Goal: Task Accomplishment & Management: Use online tool/utility

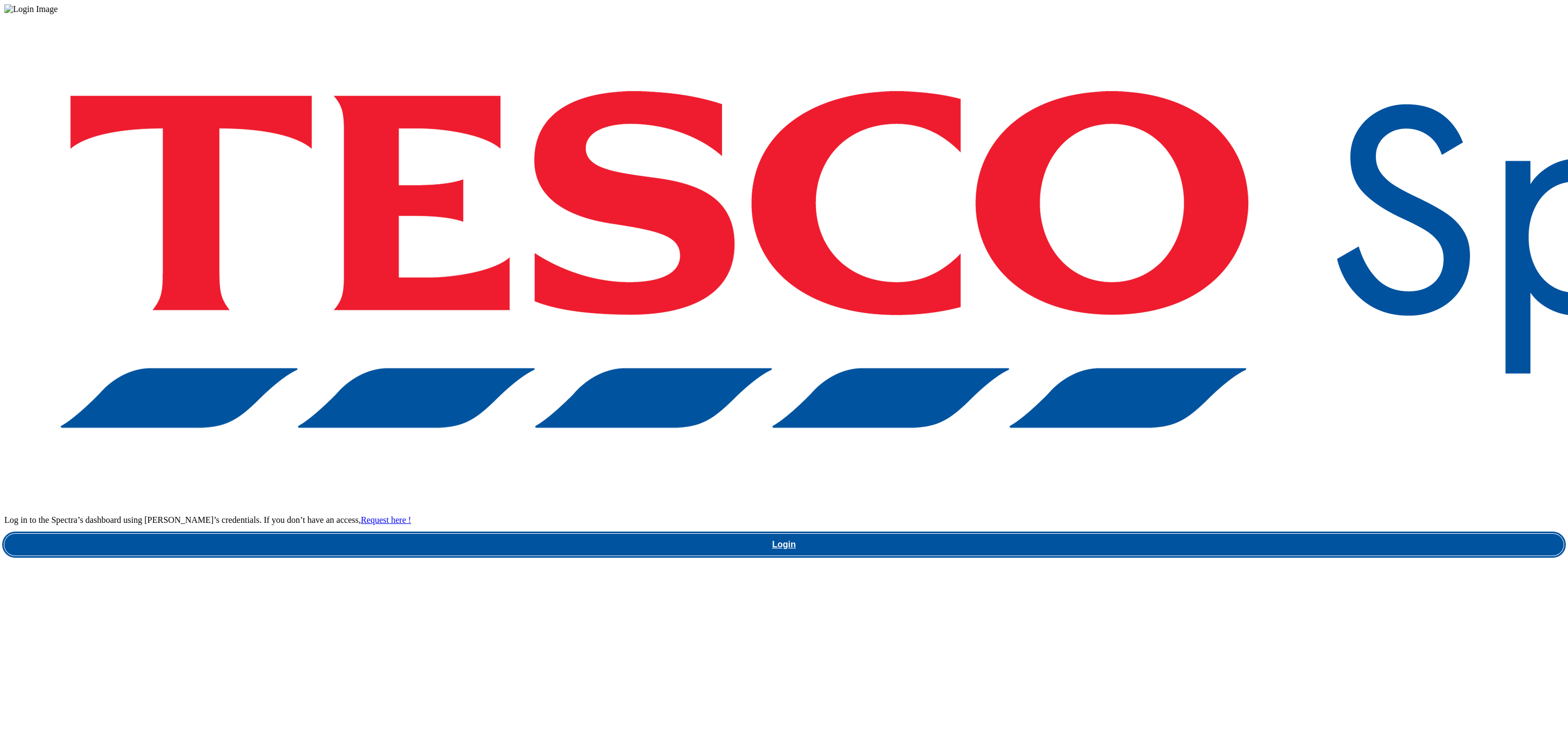
click at [1173, 534] on link "Login" at bounding box center [784, 544] width 1559 height 22
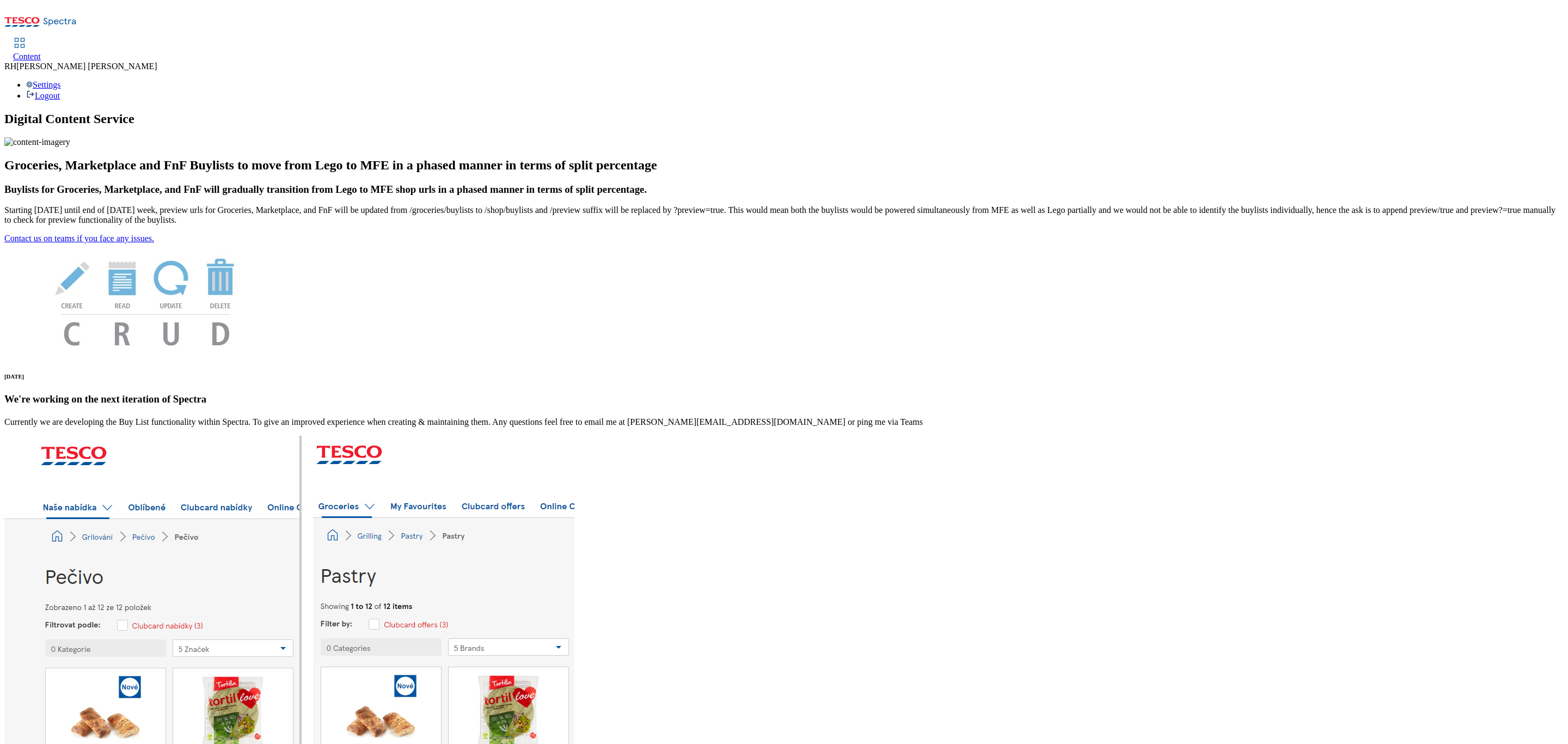
click at [41, 52] on span "Content" at bounding box center [27, 56] width 28 height 9
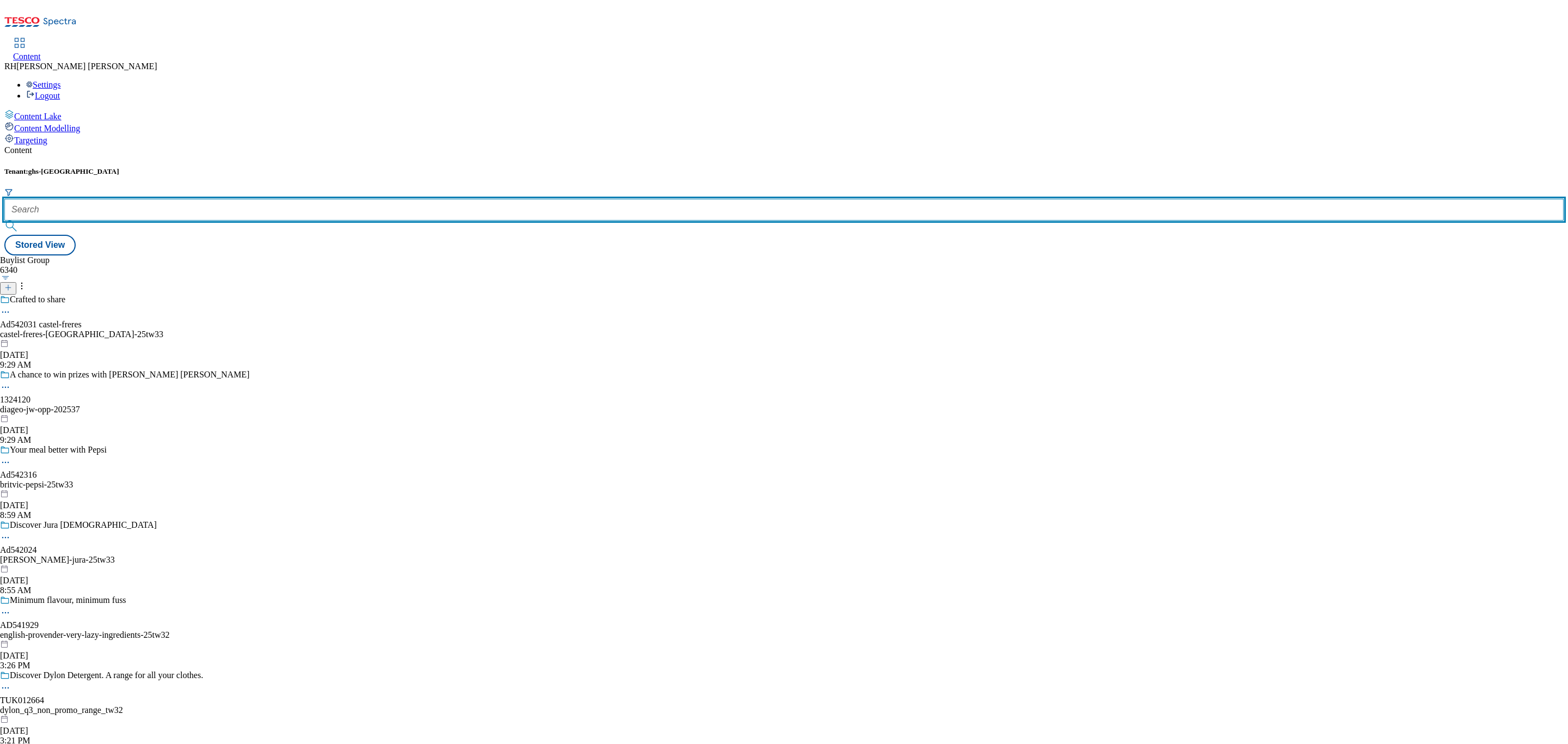
click at [234, 199] on input "text" at bounding box center [784, 210] width 1559 height 22
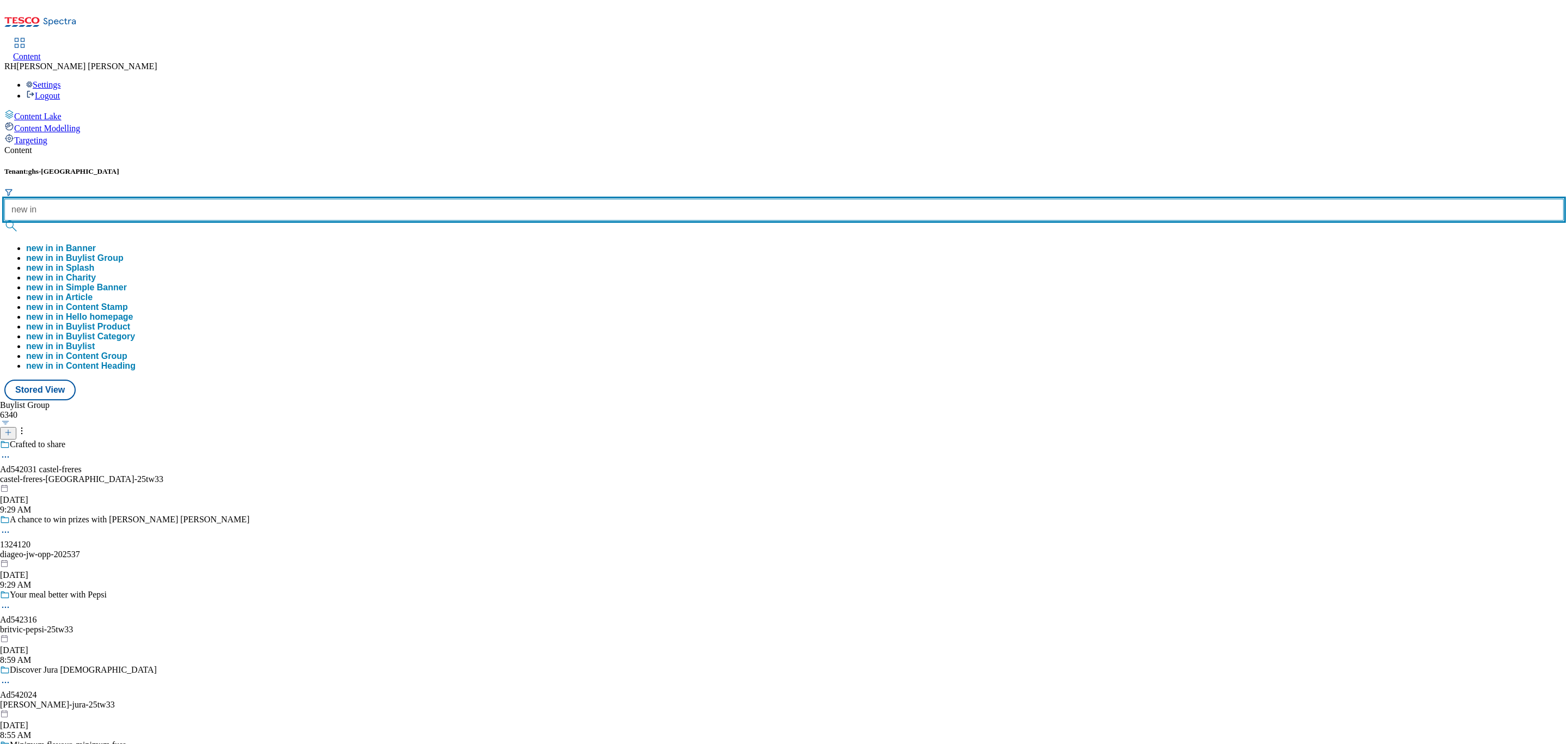
type input "new in"
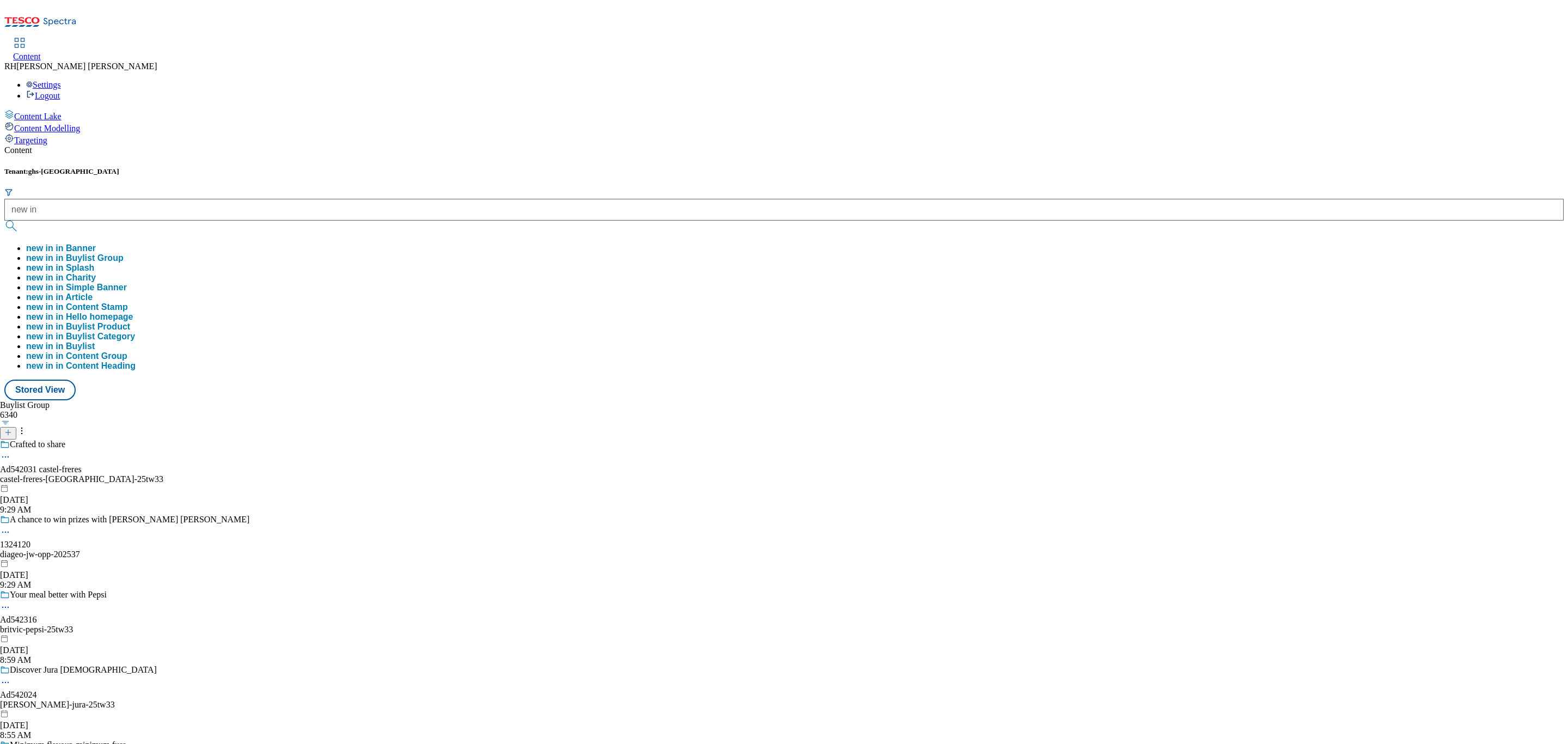
click at [124, 253] on button "new in in Buylist Group" at bounding box center [75, 258] width 98 height 10
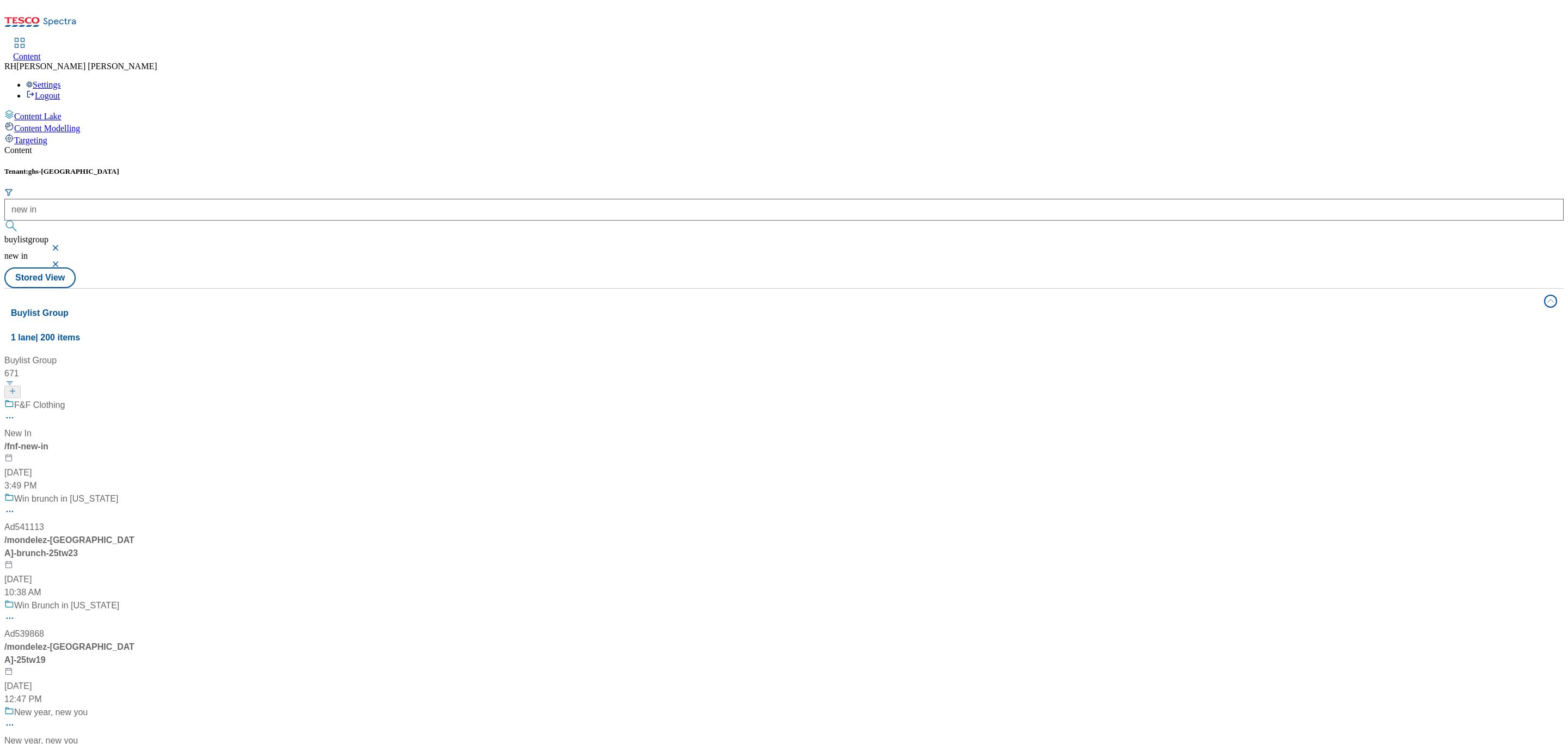
click at [65, 399] on span "F&F Clothing" at bounding box center [39, 405] width 51 height 14
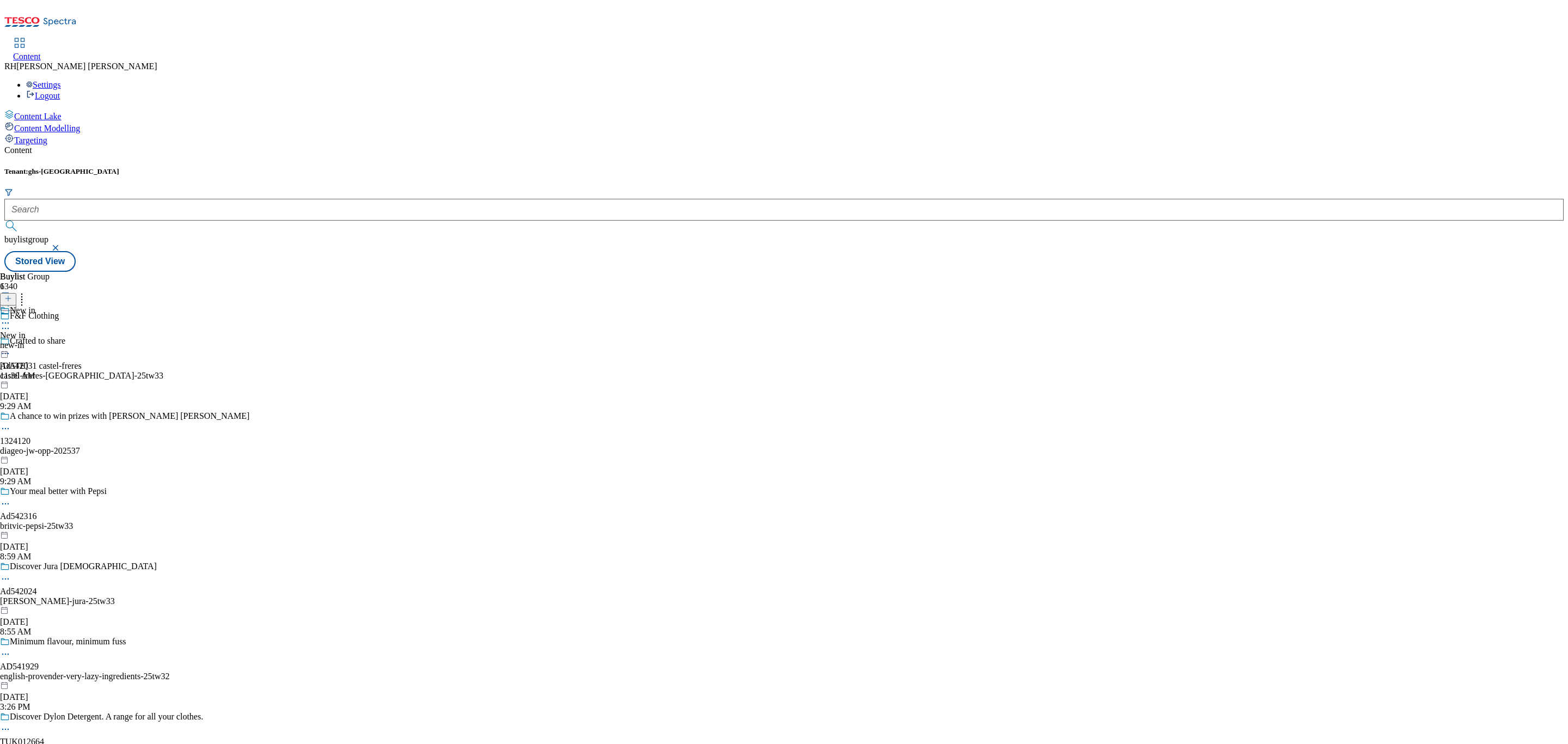
click at [36, 305] on div "New in New in new-in Sep 16, 2025 11:30 AM" at bounding box center [18, 343] width 36 height 75
click at [66, 340] on div "women" at bounding box center [33, 345] width 66 height 10
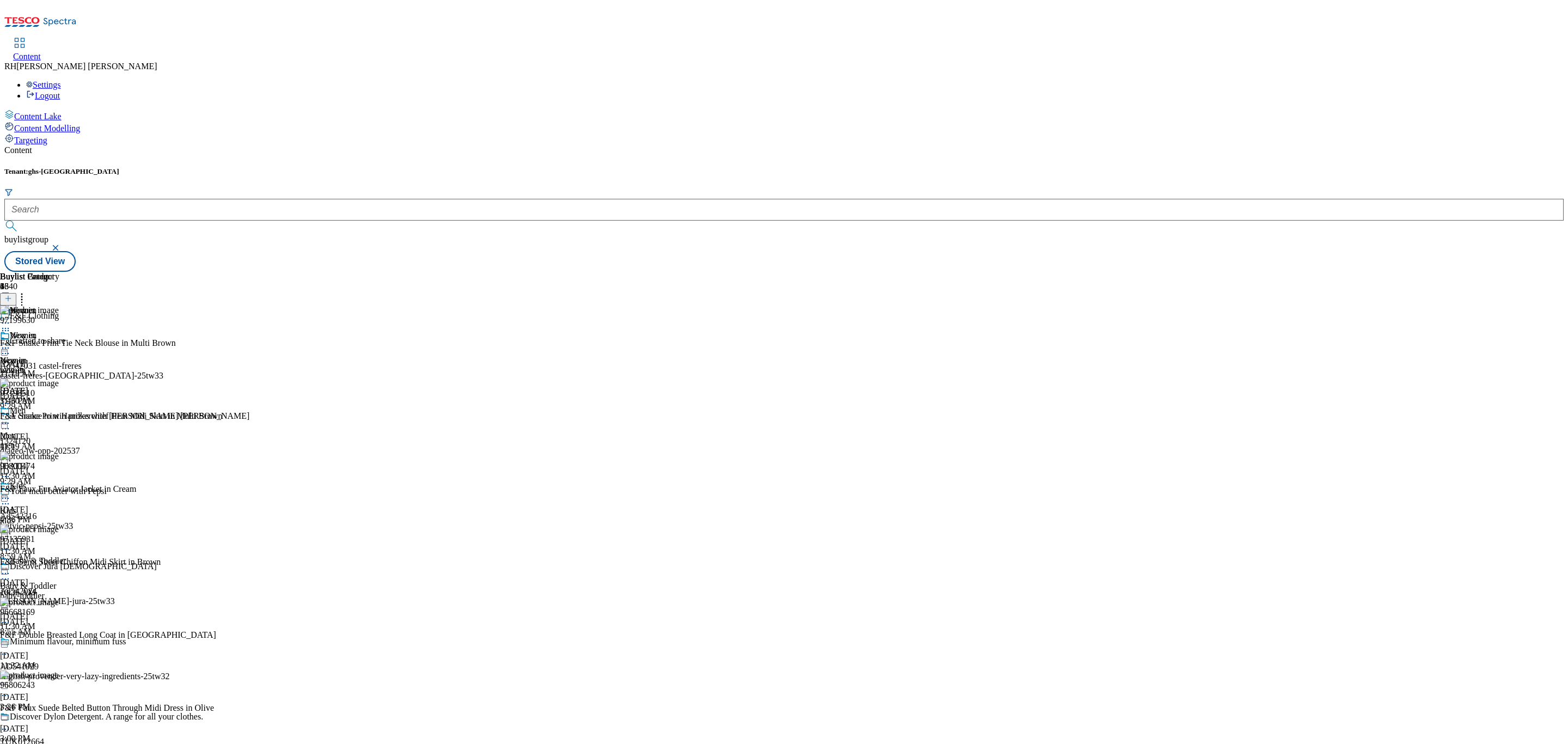
click at [11, 343] on icon at bounding box center [5, 348] width 11 height 11
click at [73, 465] on button "Un-publish" at bounding box center [48, 471] width 51 height 13
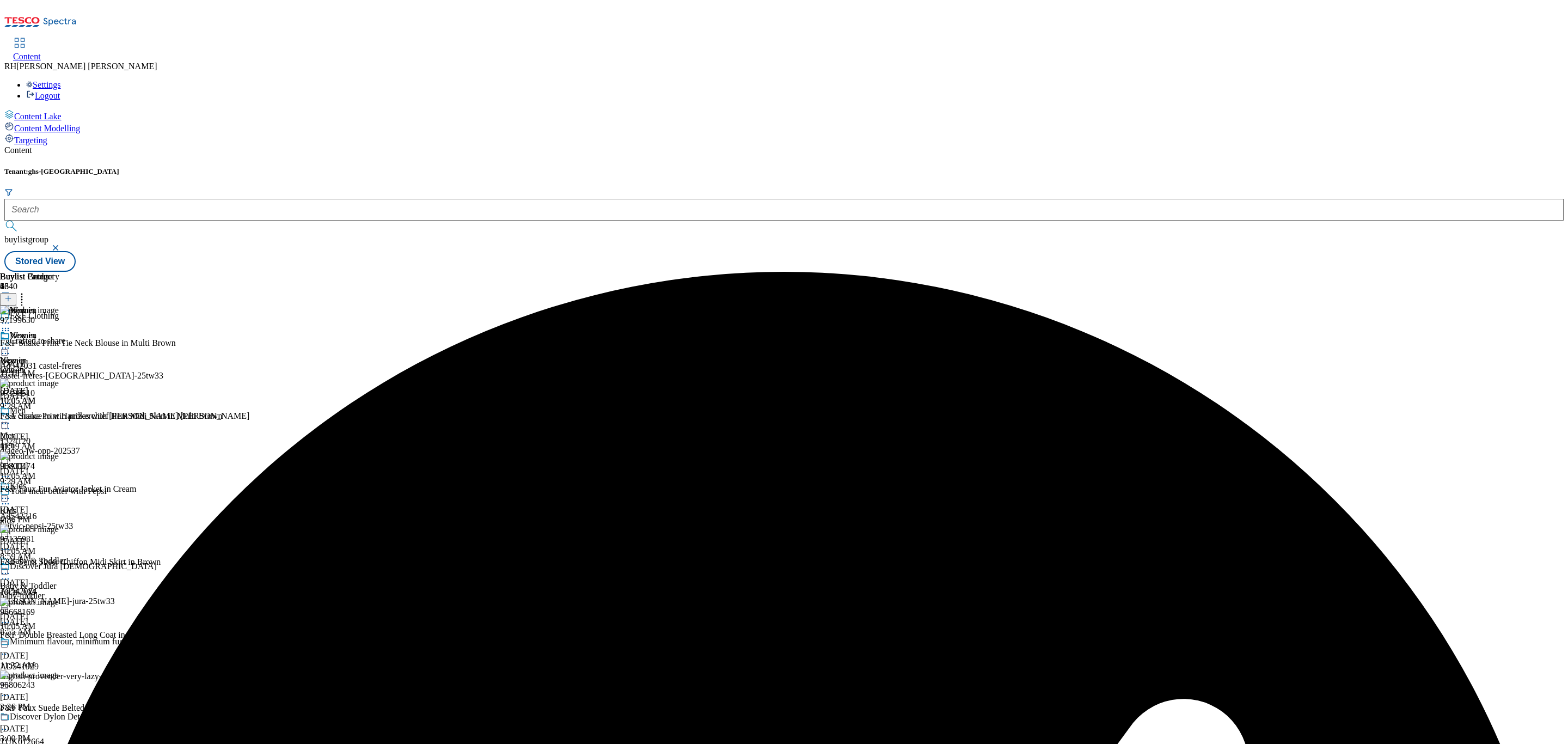
click at [11, 343] on icon at bounding box center [5, 348] width 11 height 11
click at [70, 430] on span "Un-preview" at bounding box center [52, 434] width 36 height 8
click at [11, 298] on line at bounding box center [8, 298] width 6 height 0
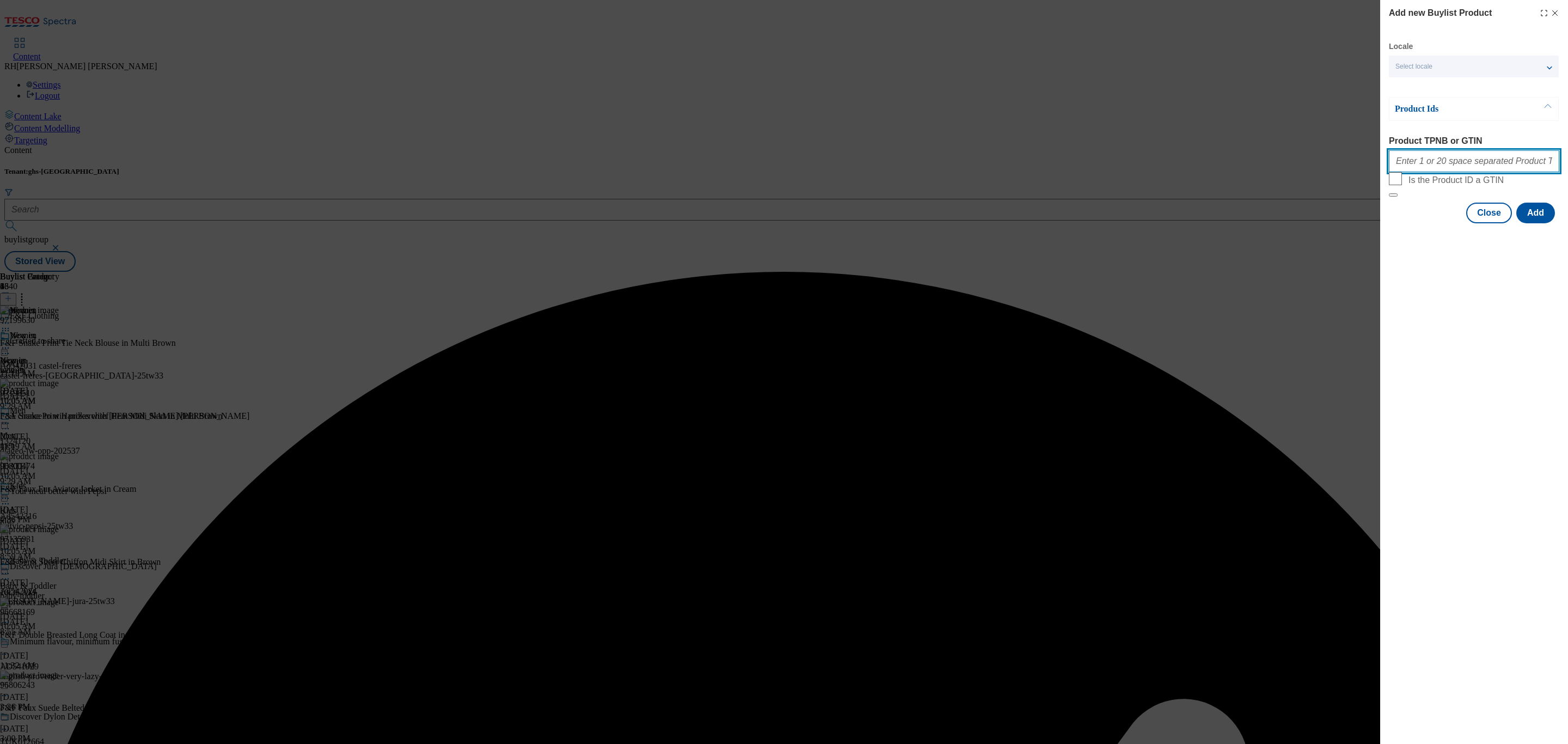
click at [1448, 166] on input "Product TPNB or GTIN" at bounding box center [1474, 161] width 170 height 22
paste input "97135925"
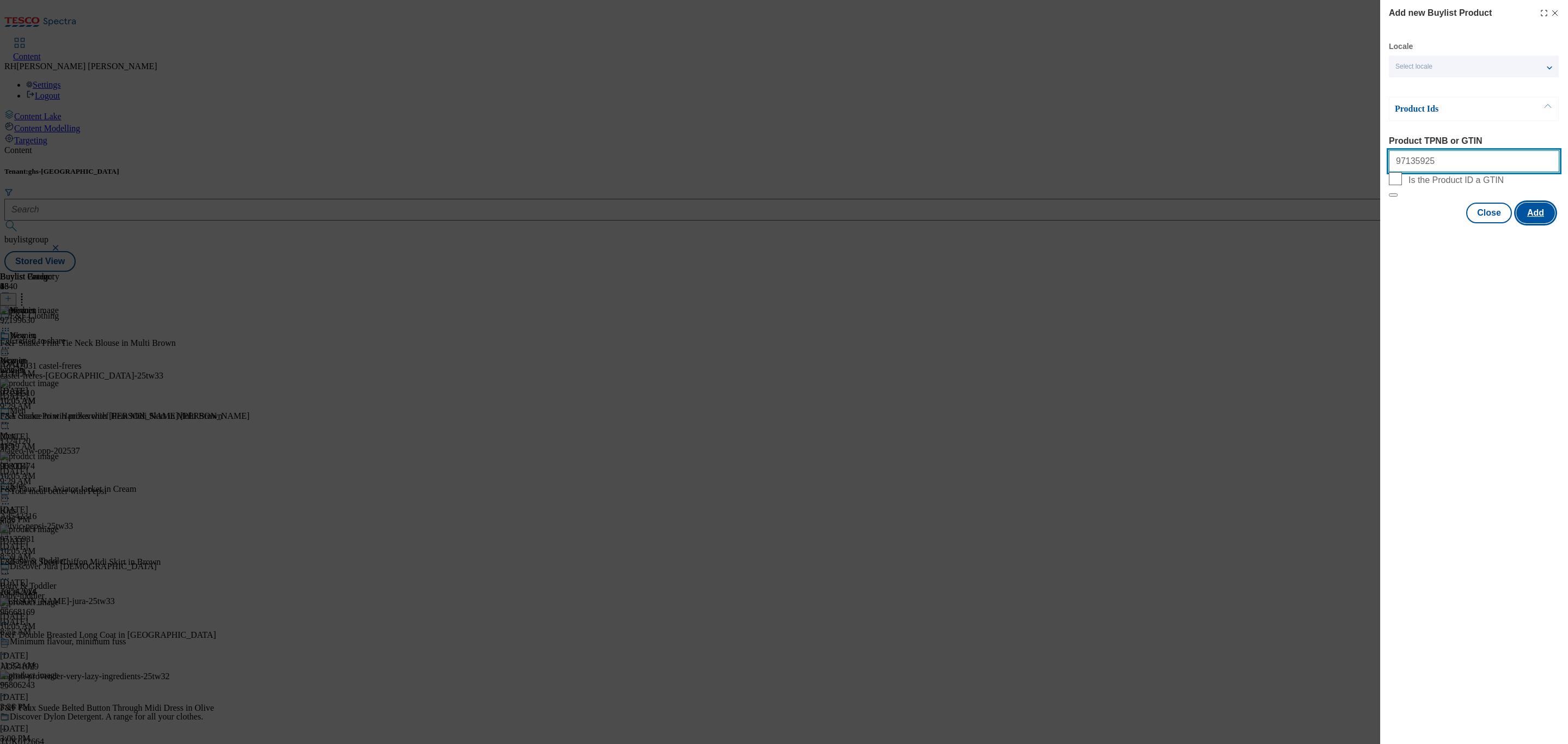
type input "97135925"
click at [1536, 223] on button "Add" at bounding box center [1535, 213] width 39 height 21
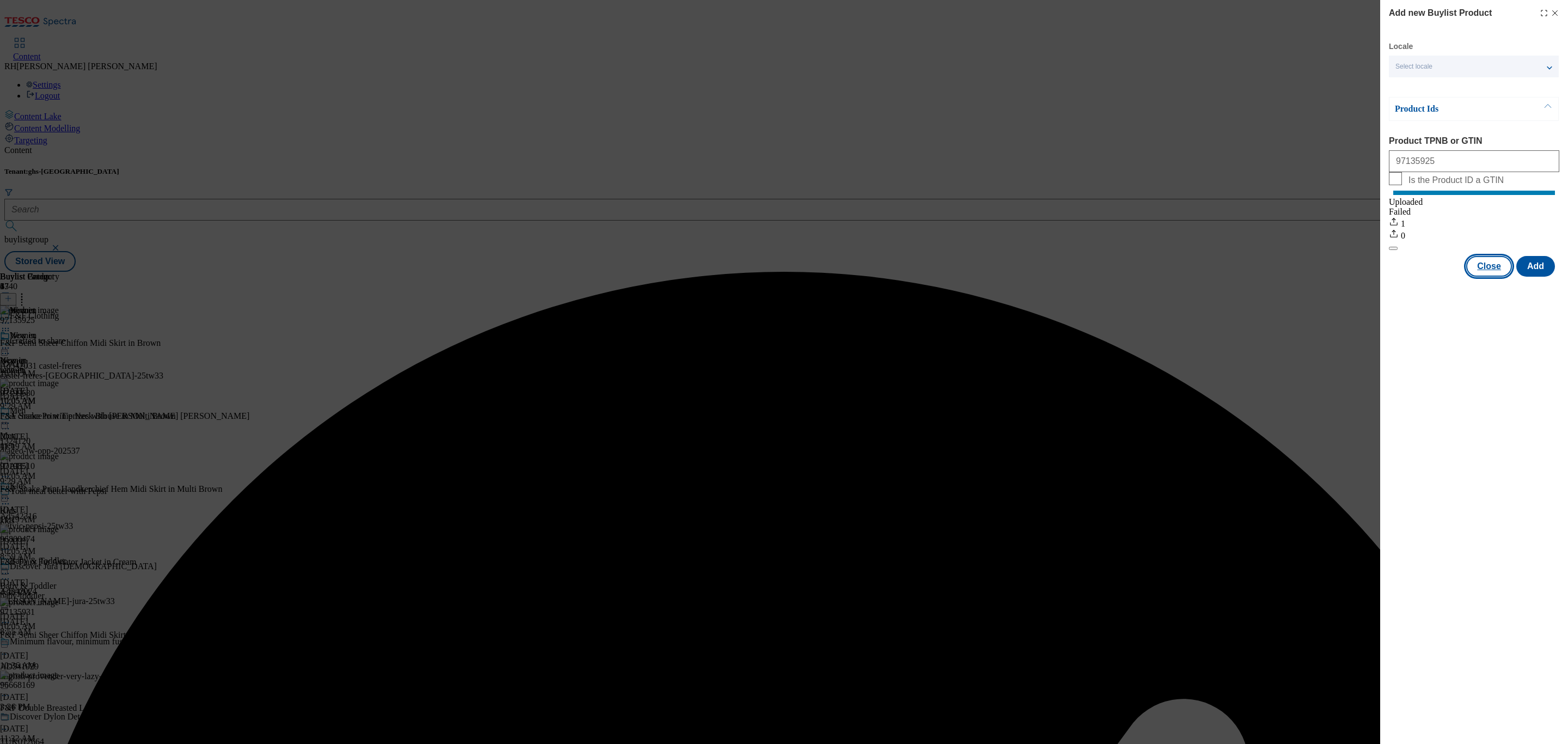
click at [1492, 277] on button "Close" at bounding box center [1489, 266] width 46 height 21
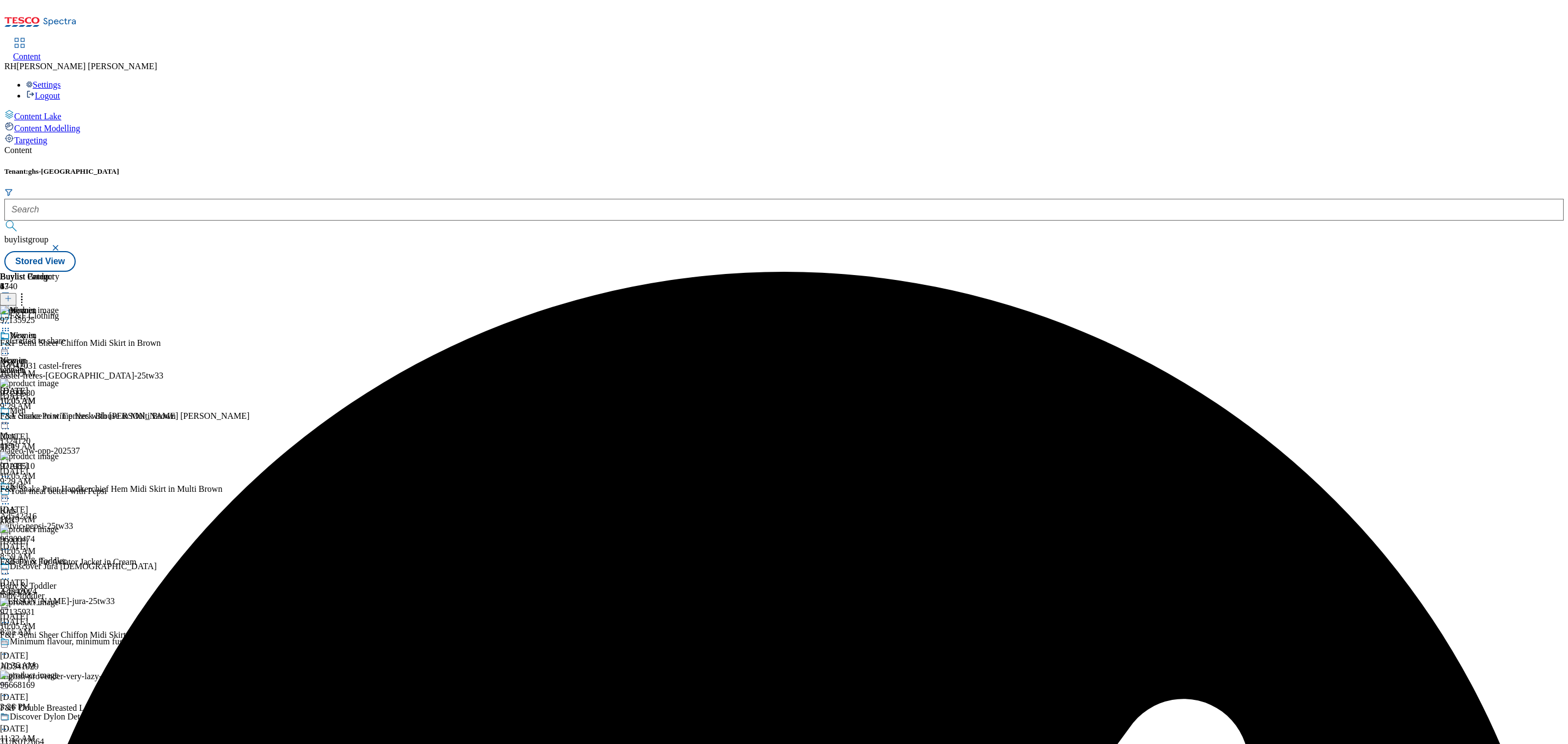
click at [28, 292] on icon at bounding box center [21, 297] width 11 height 11
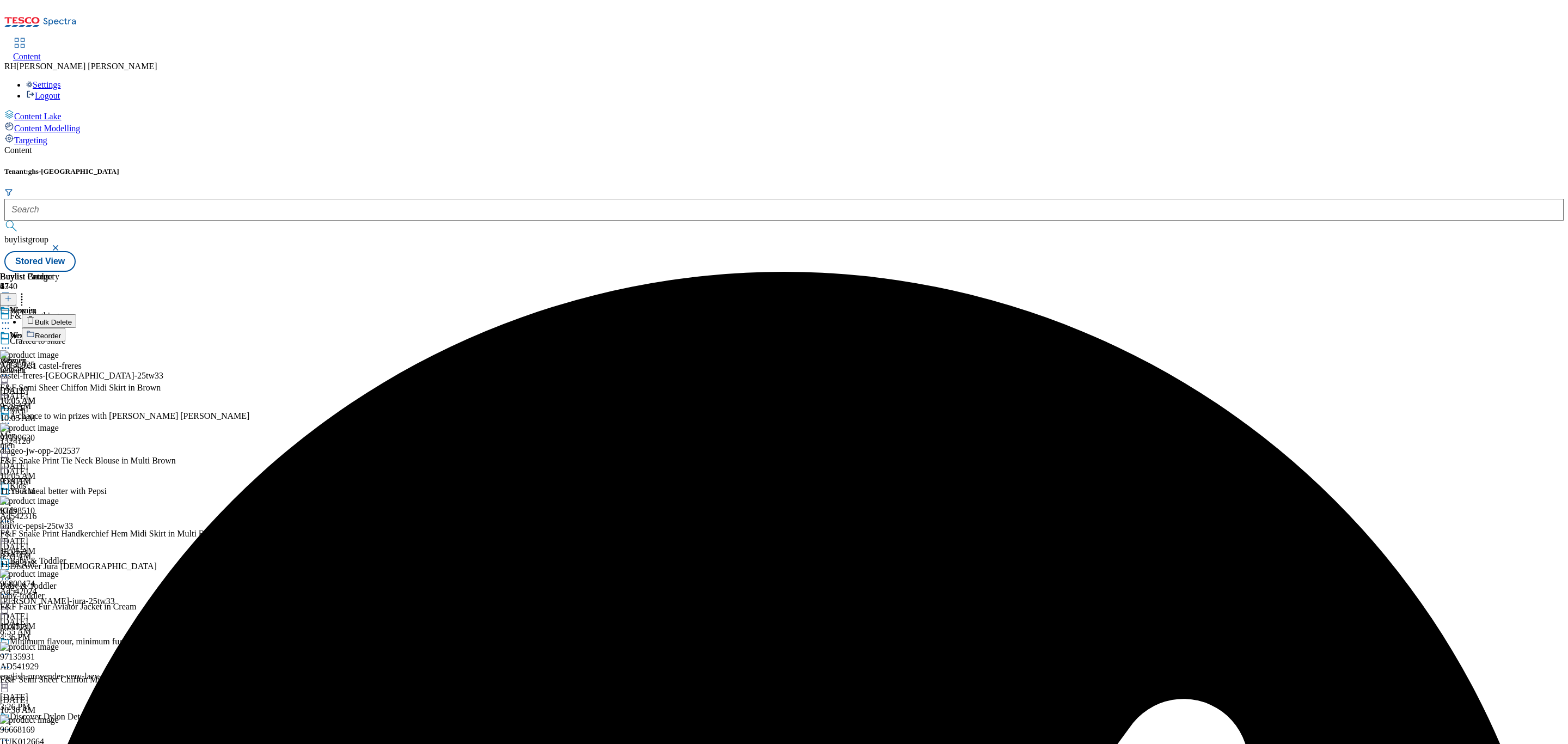
click at [61, 332] on span "Reorder" at bounding box center [48, 335] width 26 height 8
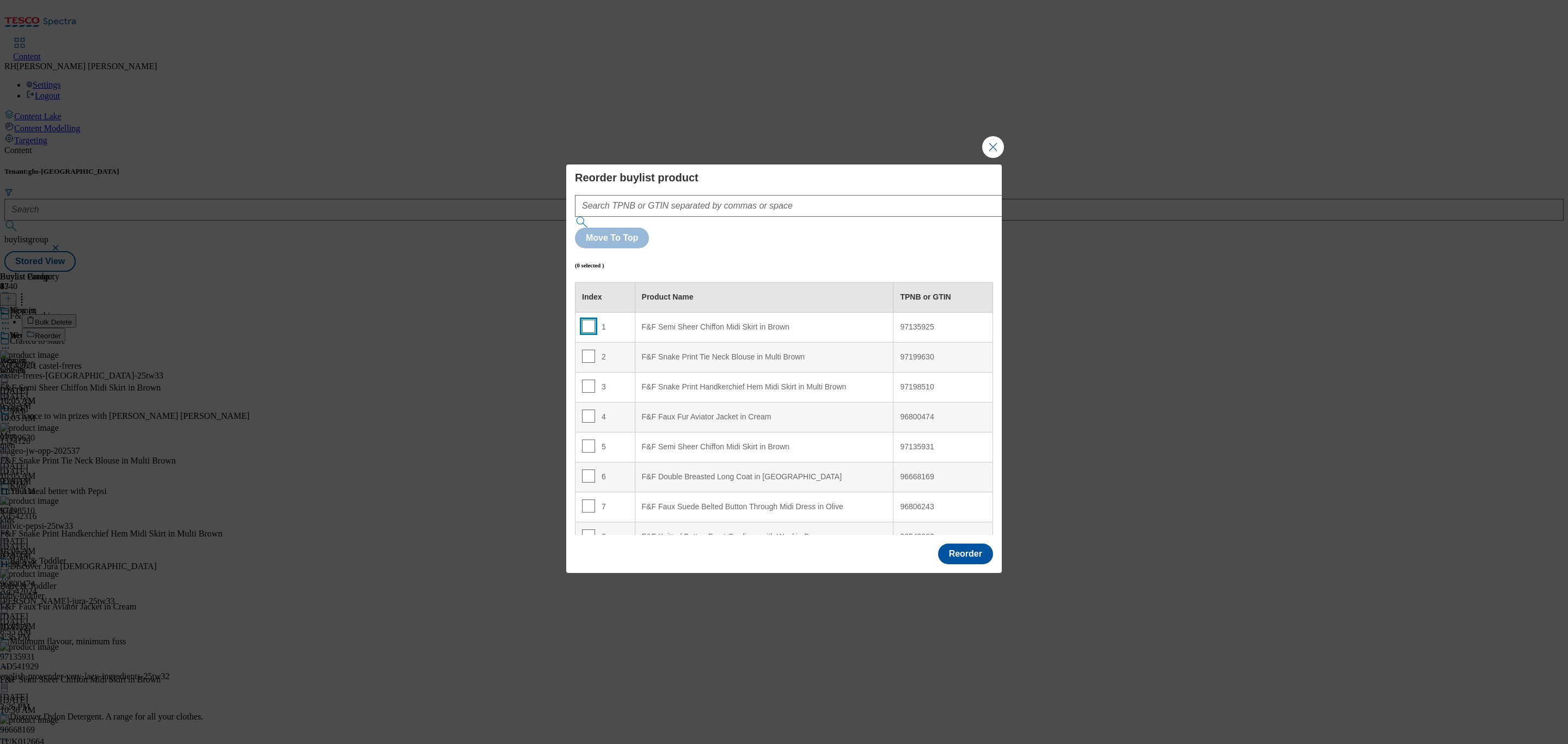
click at [586, 320] on input "Modal" at bounding box center [589, 326] width 13 height 13
checkbox input "true"
click at [768, 442] on div "F&F Semi Sheer Chiffon Midi Skirt in Brown" at bounding box center [764, 447] width 245 height 10
click at [591, 439] on input "Modal" at bounding box center [589, 446] width 13 height 13
checkbox input "false"
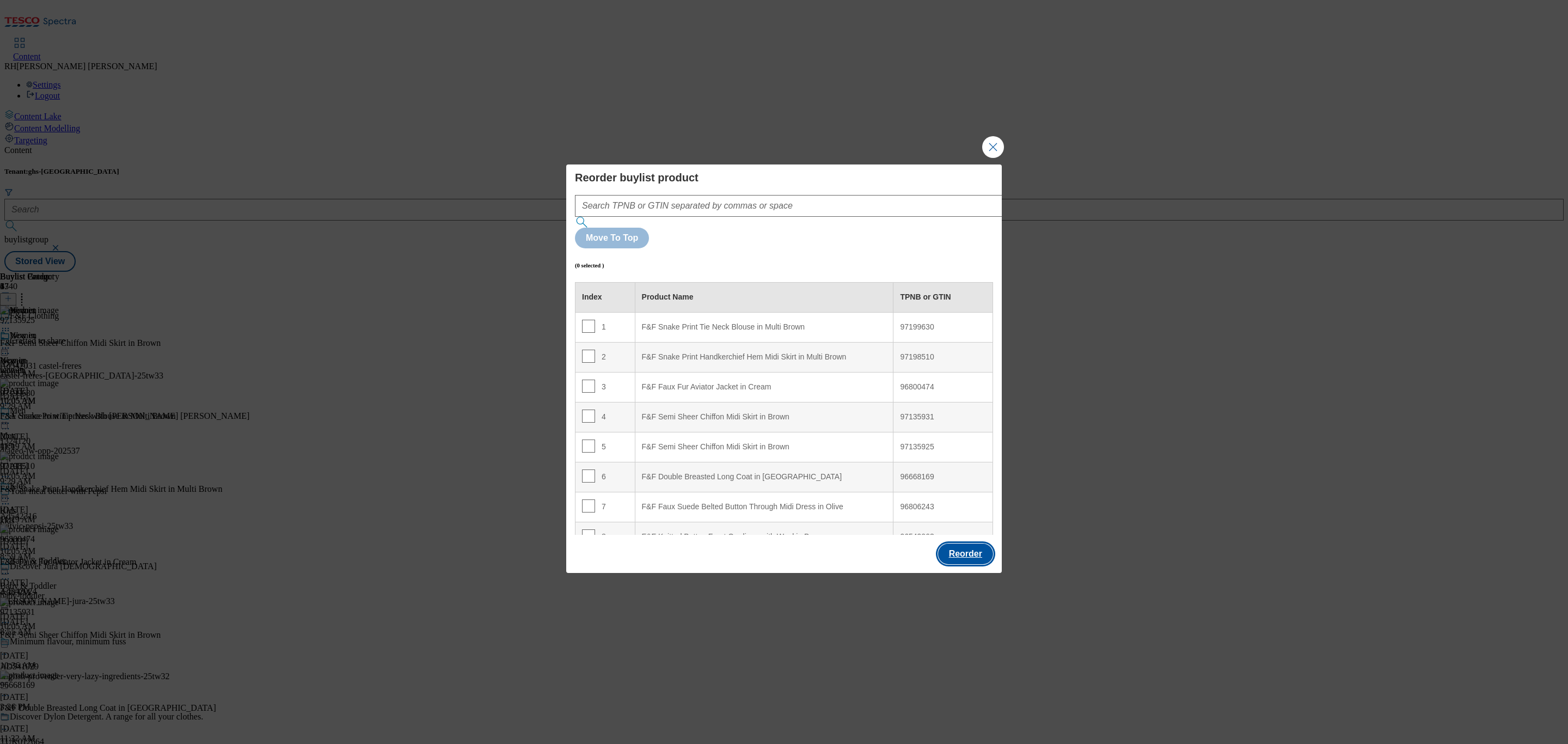
click at [966, 544] on button "Reorder" at bounding box center [966, 554] width 55 height 21
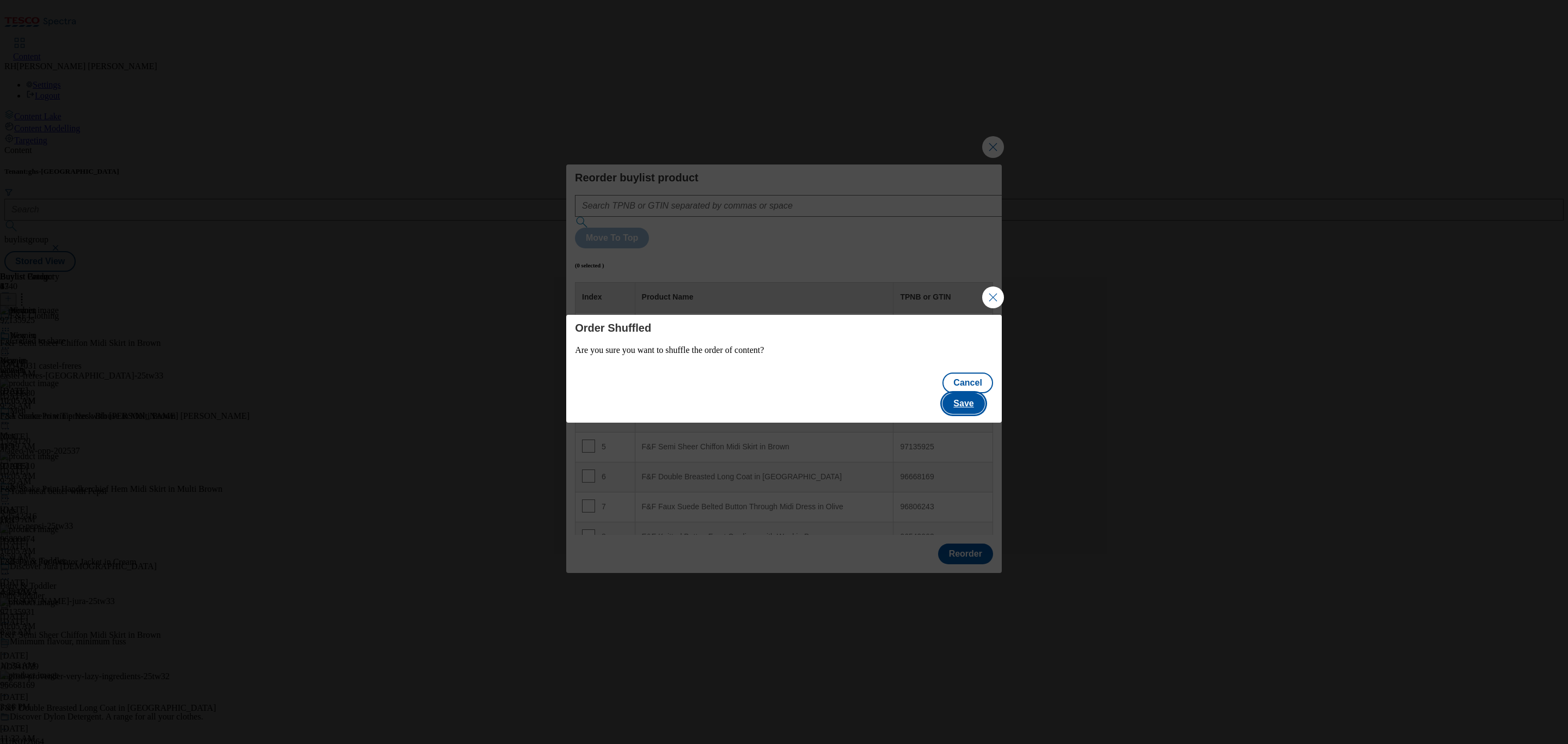
click at [981, 395] on button "Save" at bounding box center [963, 403] width 42 height 21
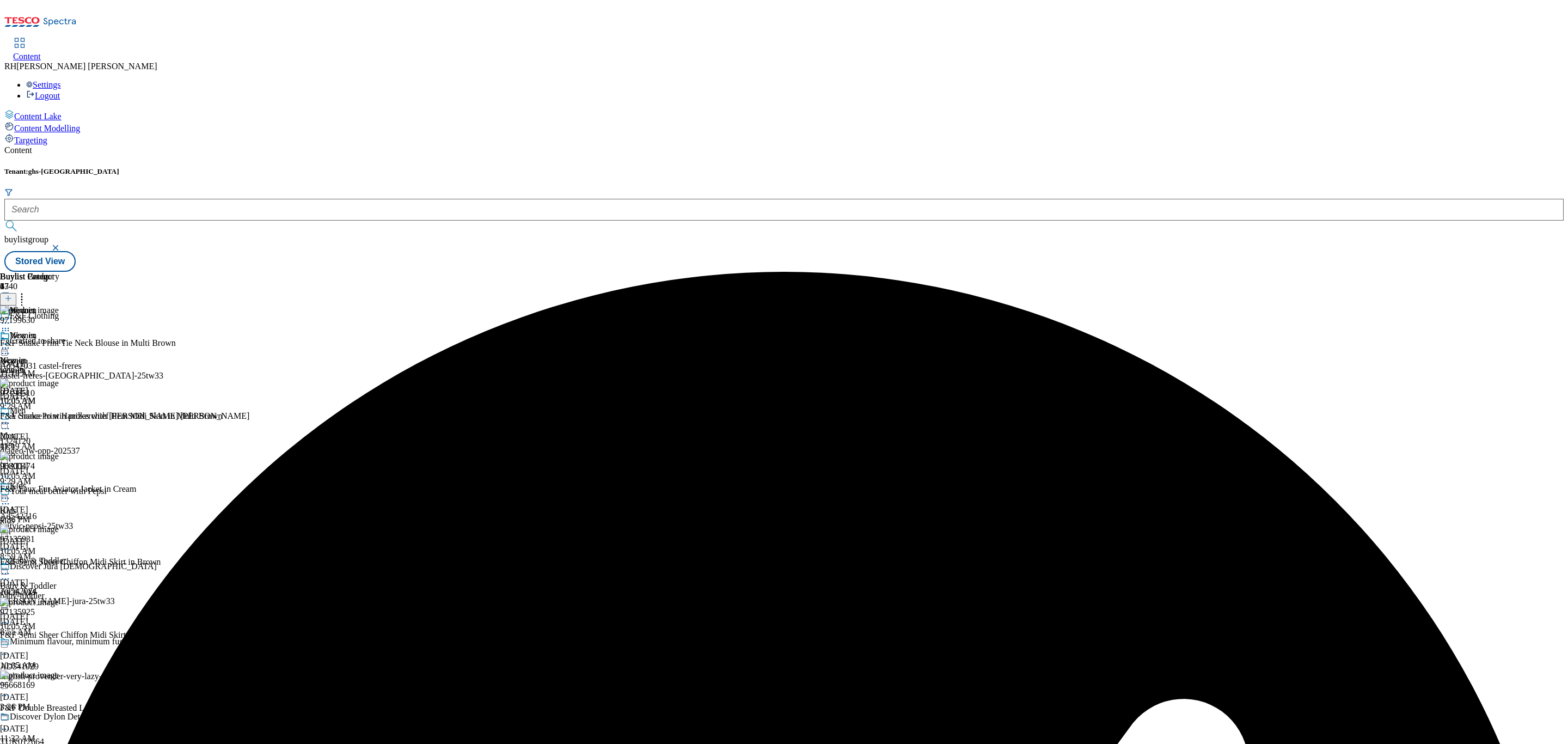
click at [28, 292] on icon at bounding box center [21, 297] width 11 height 11
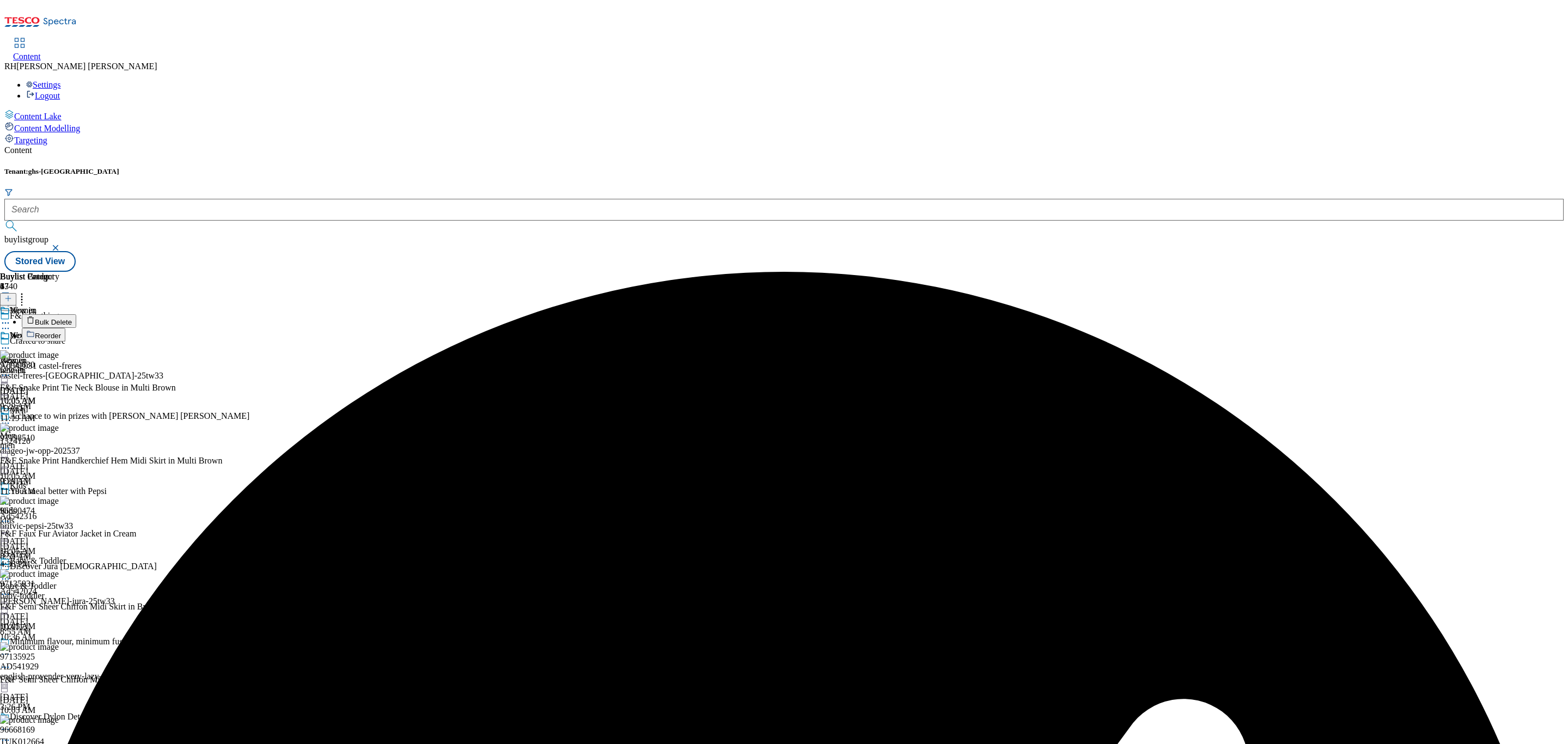
click at [72, 318] on span "Bulk Delete" at bounding box center [53, 322] width 37 height 8
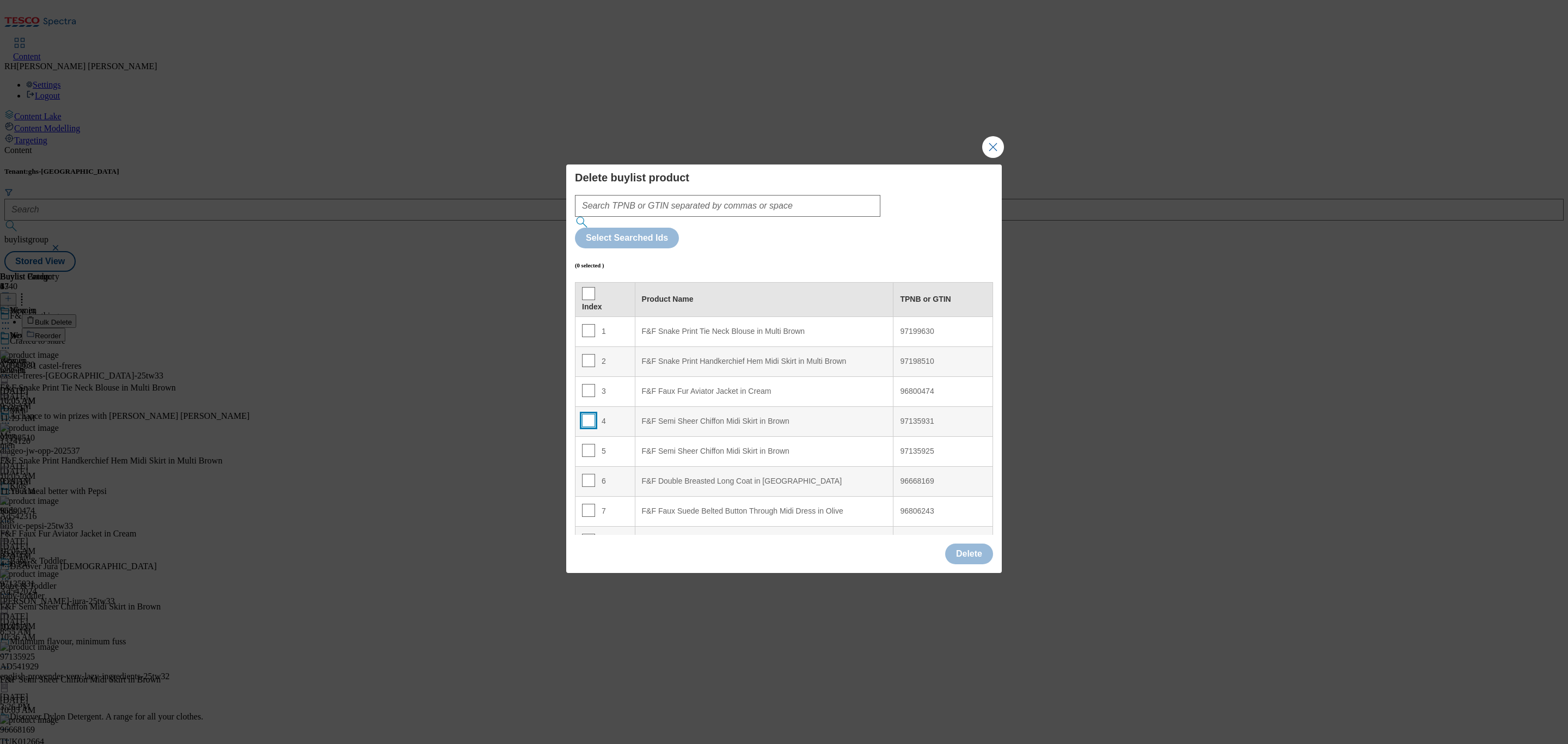
click at [585, 414] on input "Modal" at bounding box center [589, 420] width 13 height 13
checkbox input "true"
click at [974, 544] on button "Delete" at bounding box center [969, 554] width 48 height 21
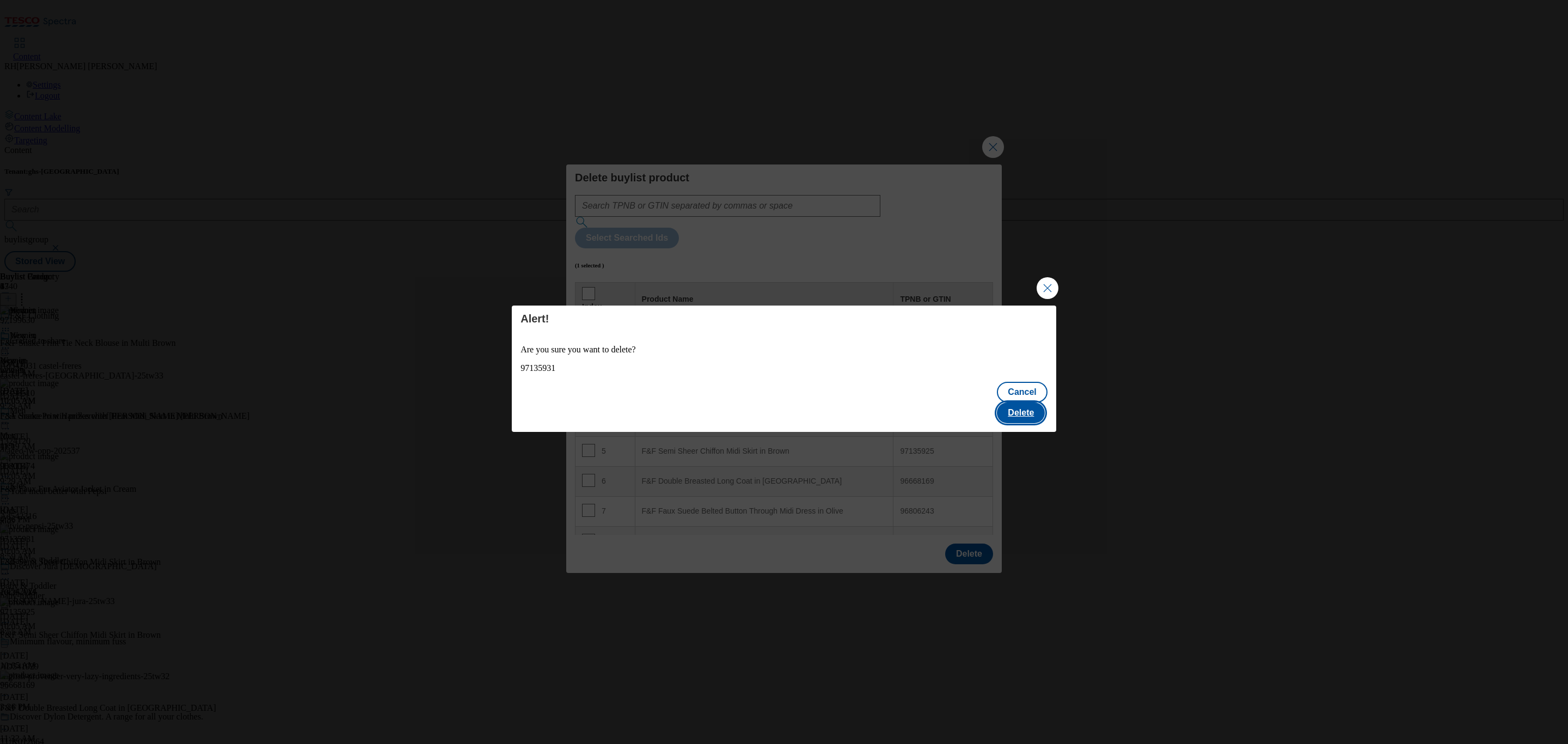
click at [1016, 404] on button "Delete" at bounding box center [1021, 412] width 48 height 21
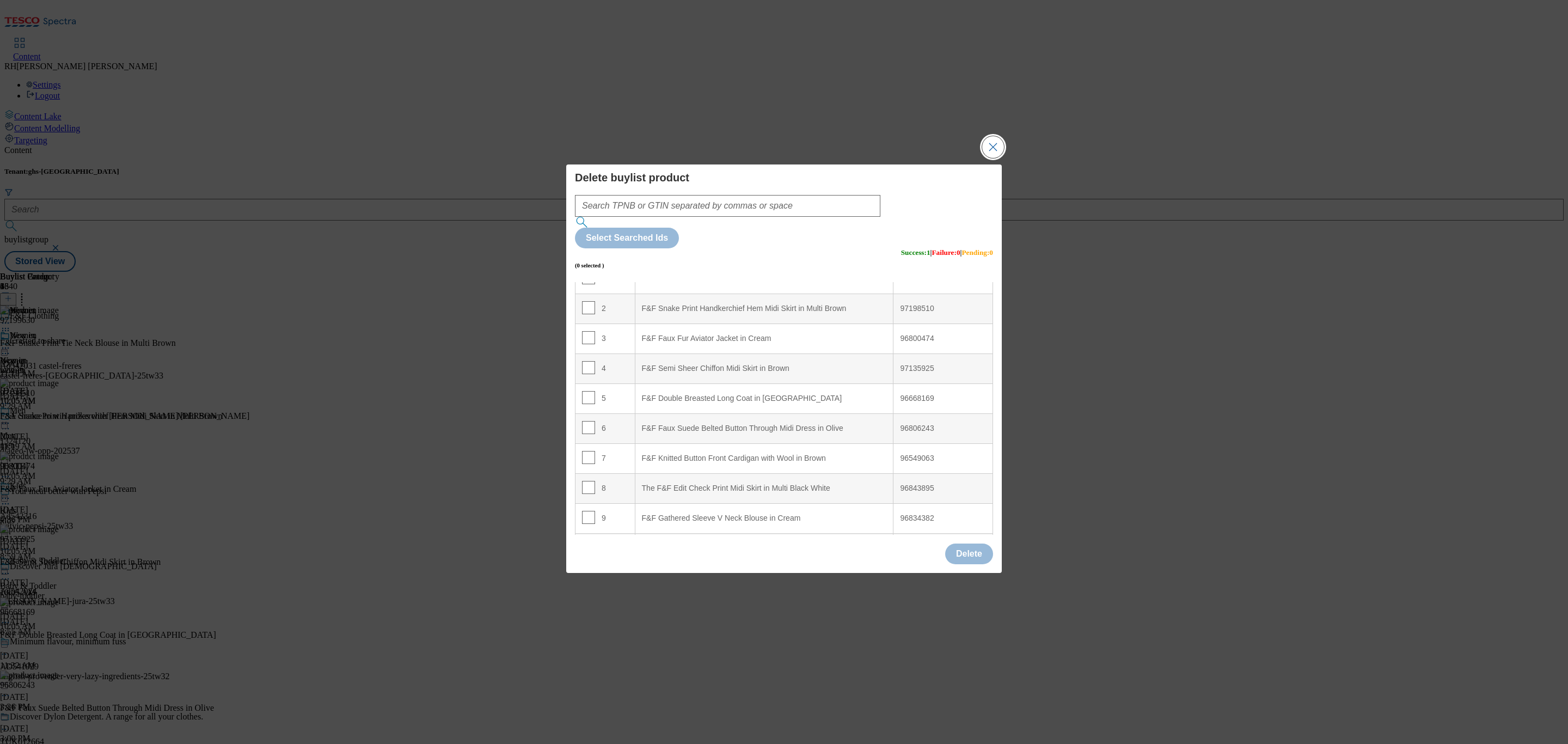
scroll to position [82, 0]
click at [589, 392] on input "Modal" at bounding box center [589, 399] width 13 height 13
checkbox input "true"
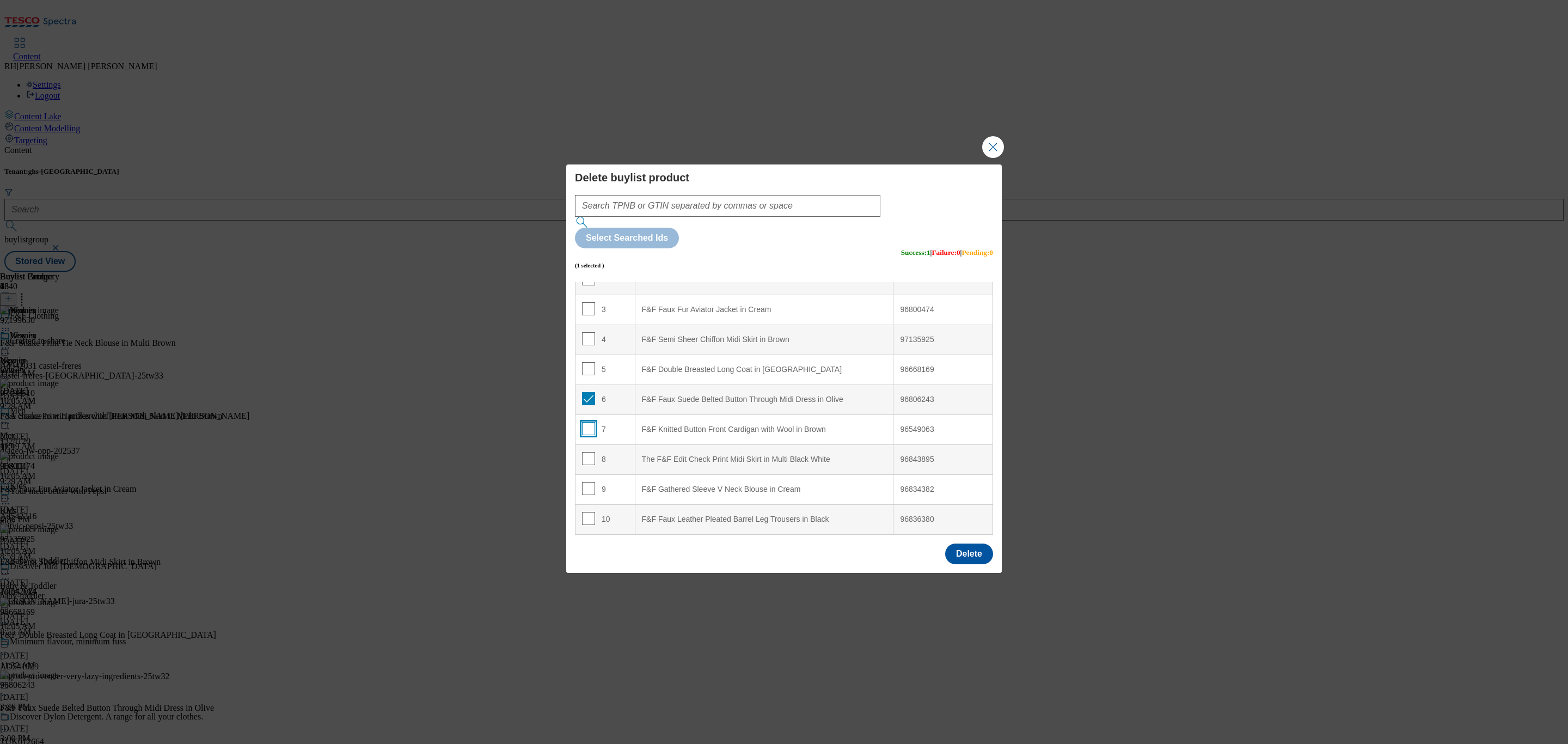
click at [590, 422] on input "Modal" at bounding box center [589, 429] width 13 height 13
checkbox input "true"
click at [588, 452] on input "Modal" at bounding box center [589, 458] width 13 height 13
checkbox input "true"
click at [589, 482] on input "Modal" at bounding box center [589, 488] width 13 height 13
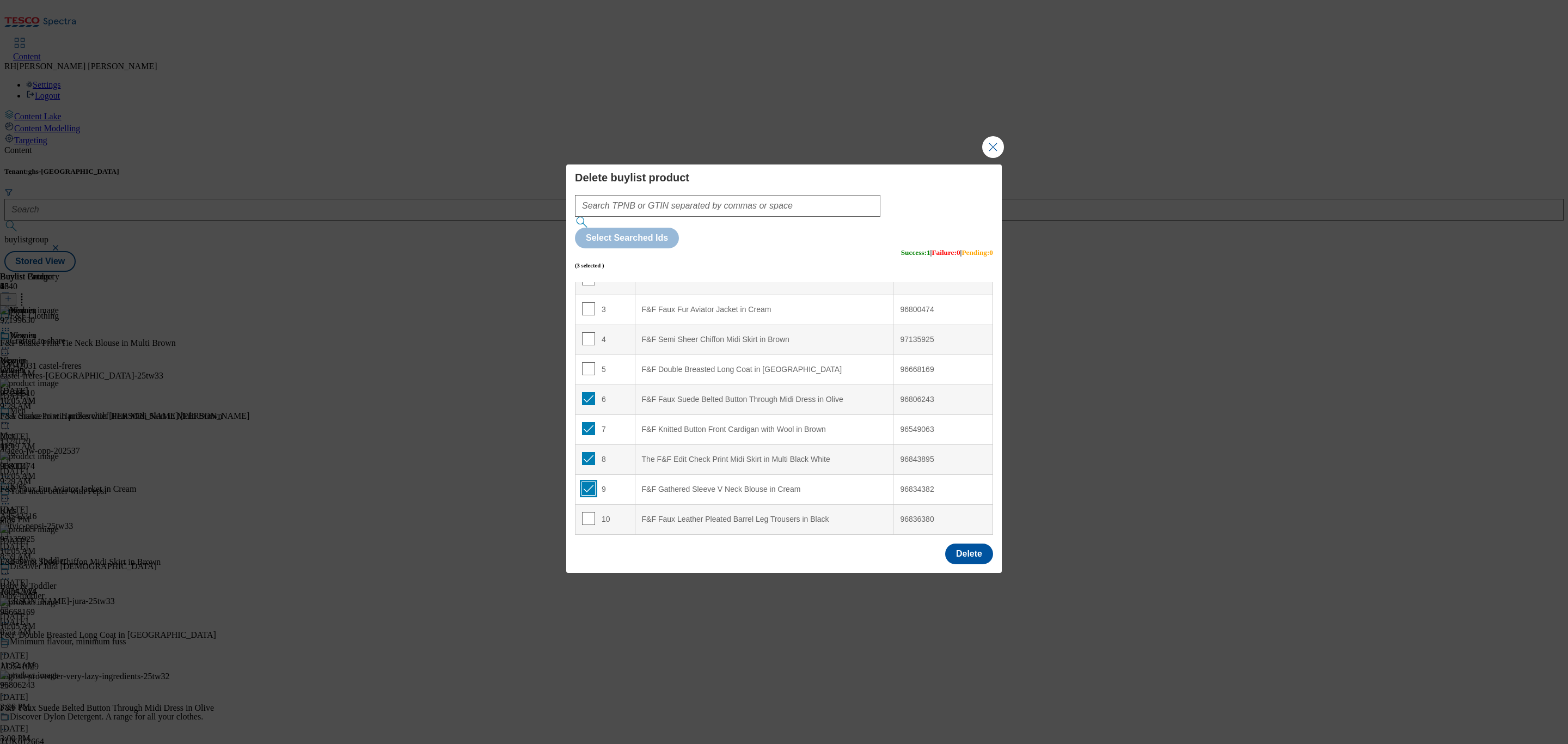
checkbox input "true"
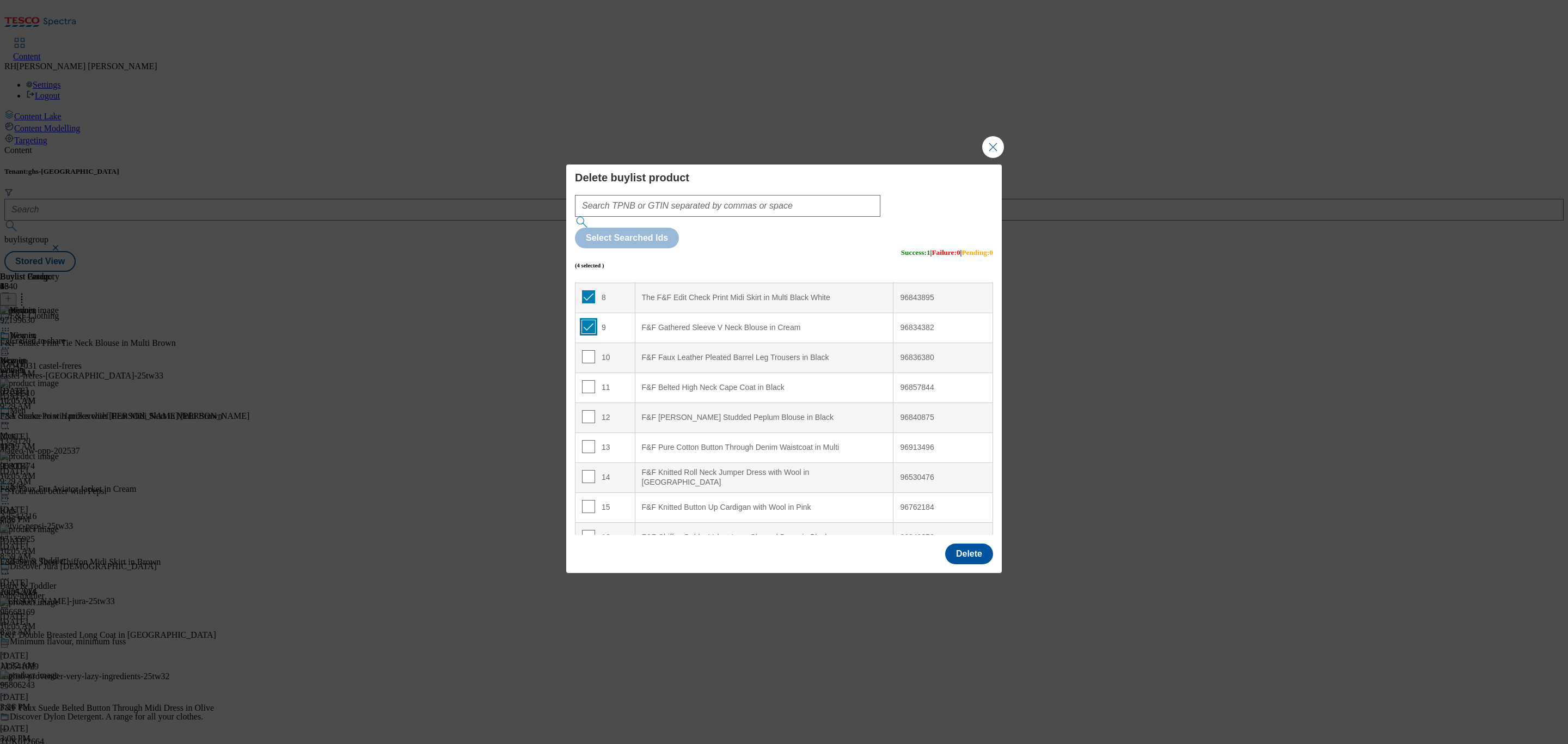
scroll to position [245, 0]
click at [584, 349] on input "Modal" at bounding box center [589, 355] width 13 height 13
checkbox input "true"
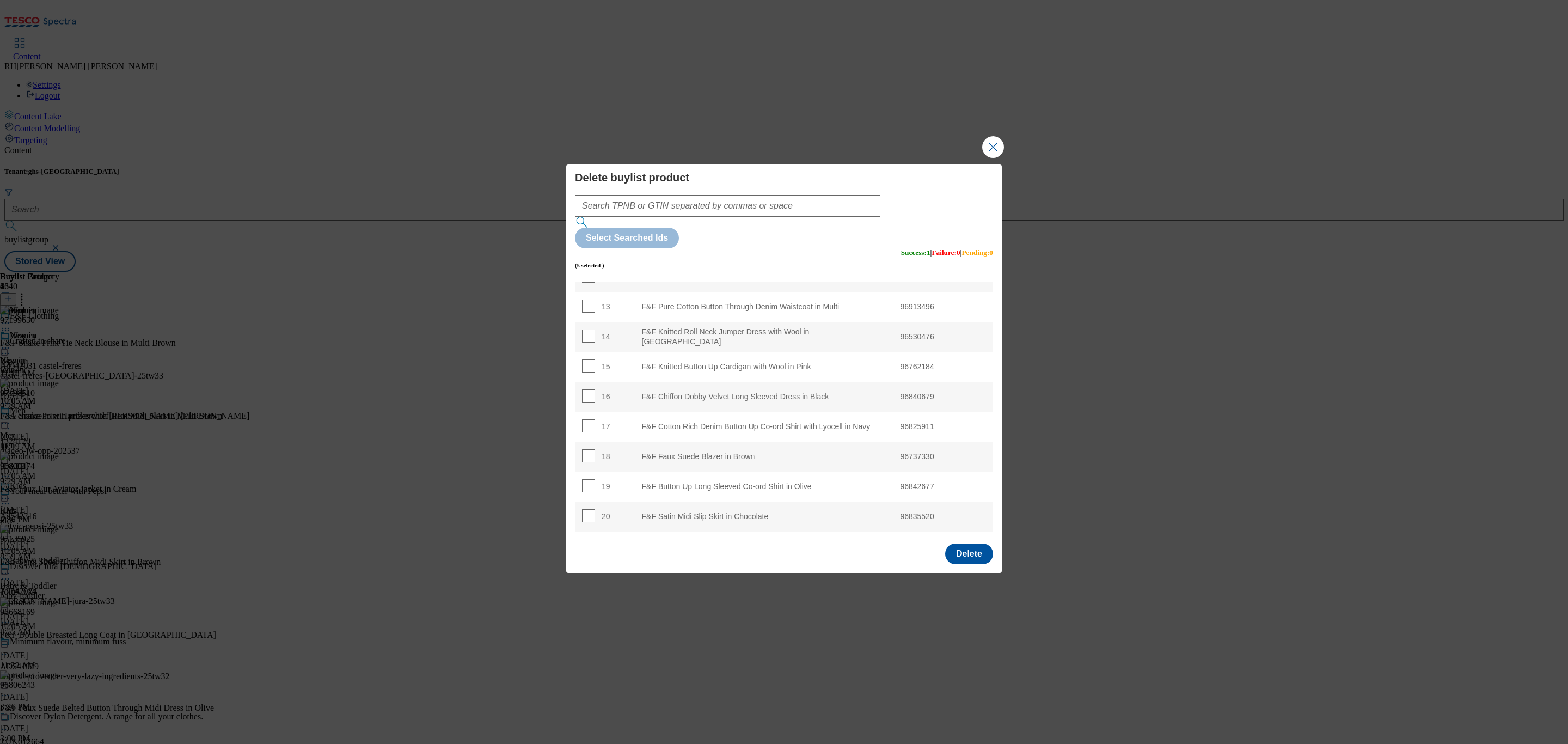
scroll to position [409, 0]
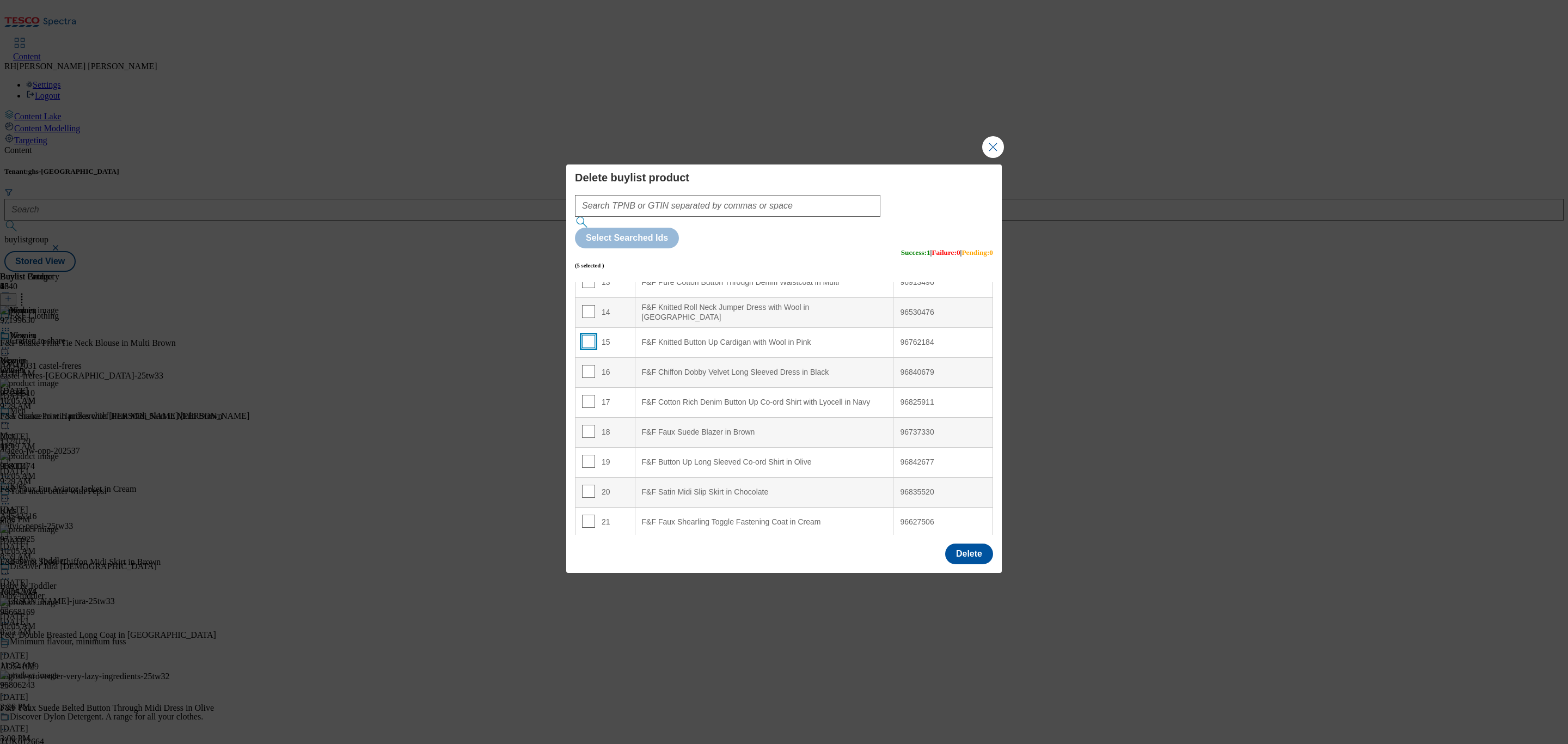
click at [586, 335] on input "Modal" at bounding box center [589, 341] width 13 height 13
checkbox input "true"
click at [587, 395] on input "Modal" at bounding box center [589, 401] width 13 height 13
checkbox input "true"
click at [983, 544] on button "Delete" at bounding box center [969, 554] width 48 height 21
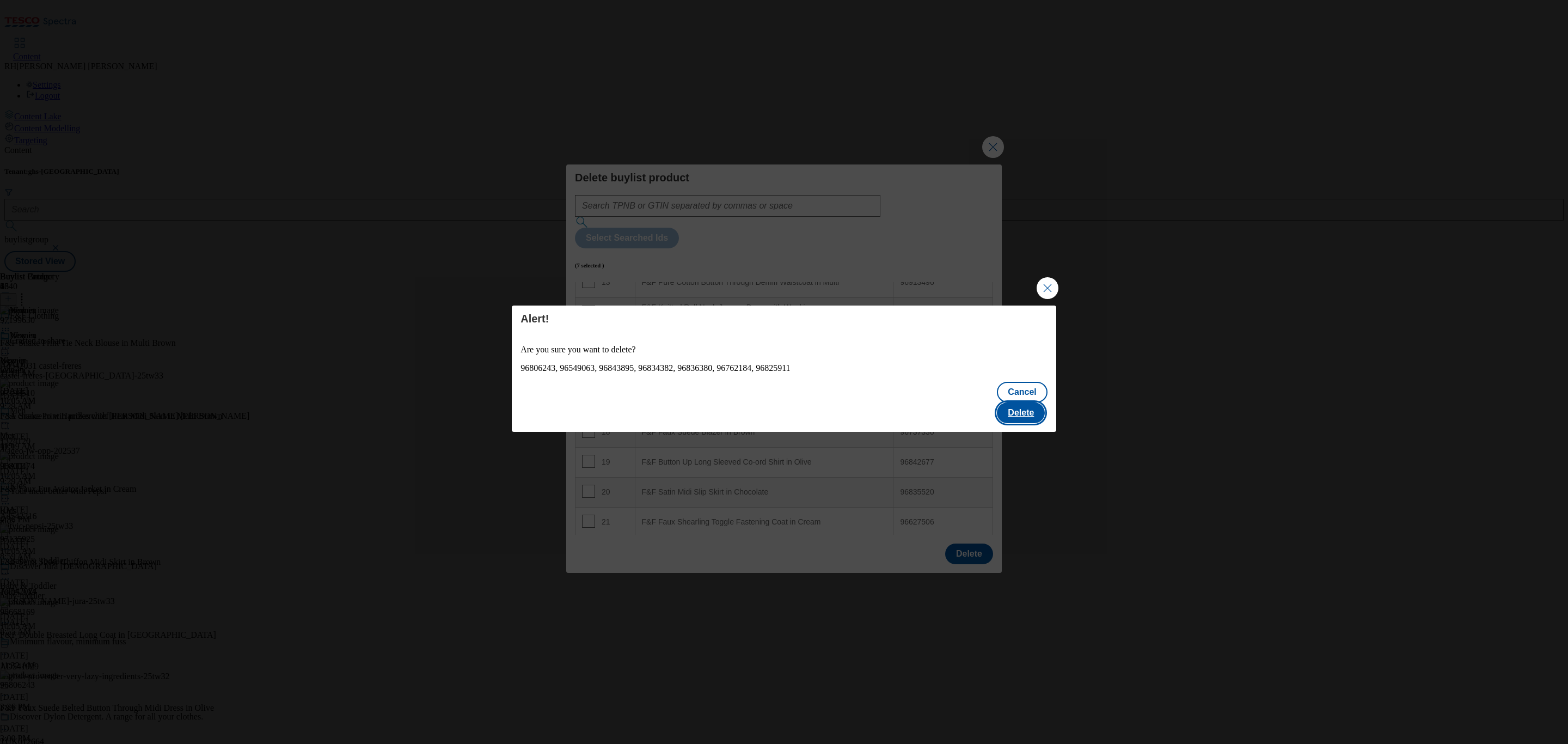
click at [1029, 410] on button "Delete" at bounding box center [1021, 412] width 48 height 21
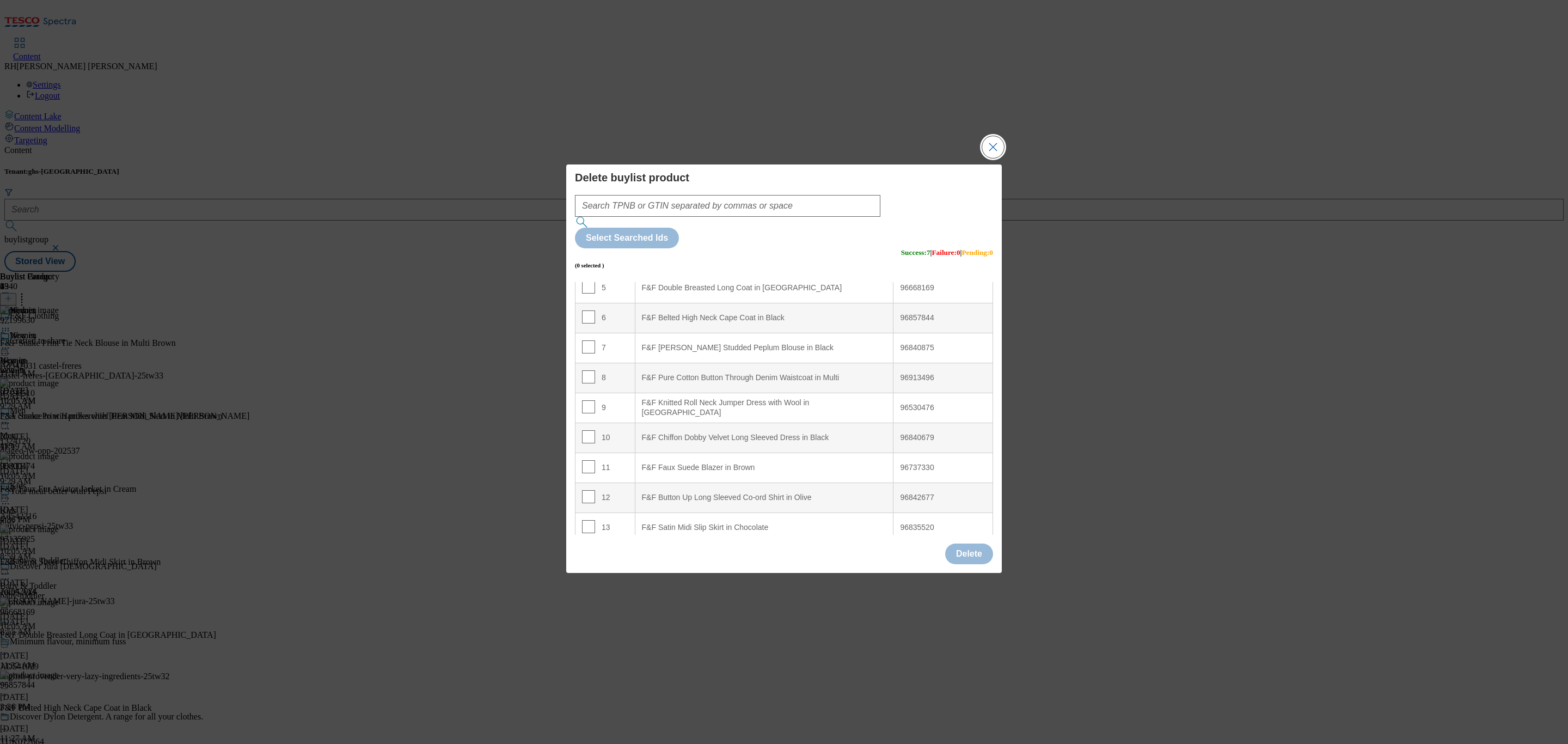
scroll to position [245, 0]
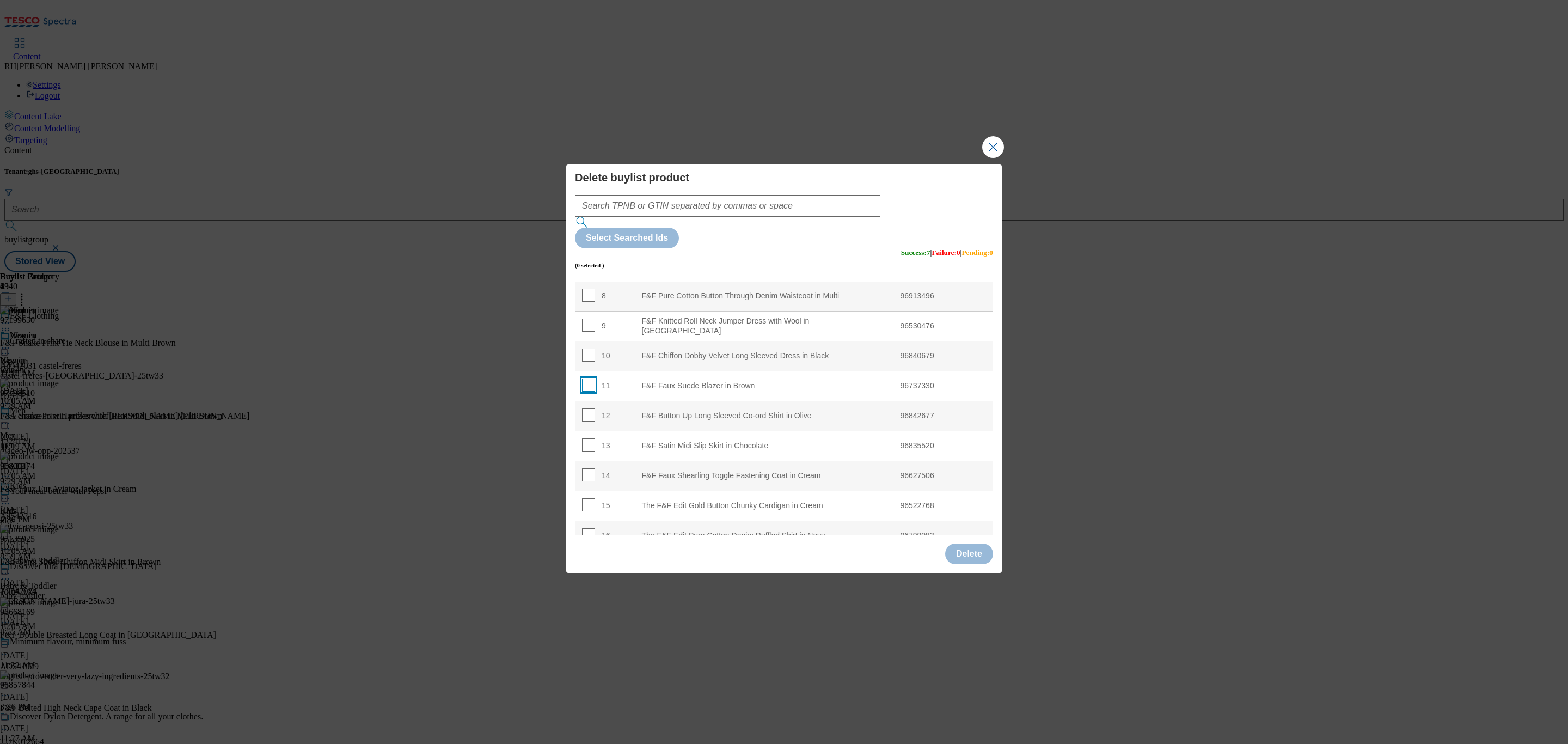
click at [590, 379] on input "Modal" at bounding box center [589, 385] width 13 height 13
checkbox input "true"
click at [587, 409] on input "Modal" at bounding box center [589, 415] width 13 height 13
checkbox input "true"
click at [586, 469] on input "Modal" at bounding box center [589, 475] width 13 height 13
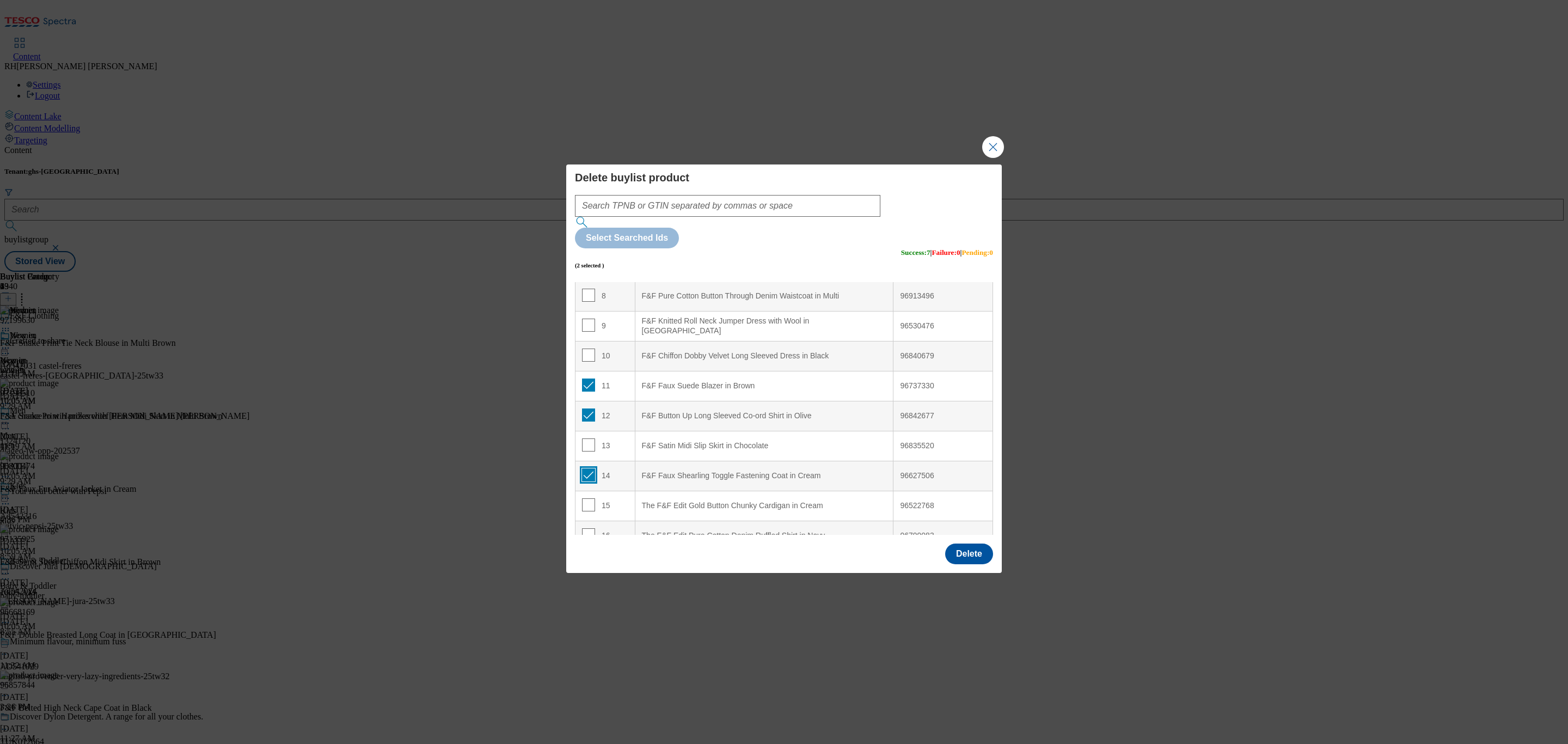
checkbox input "true"
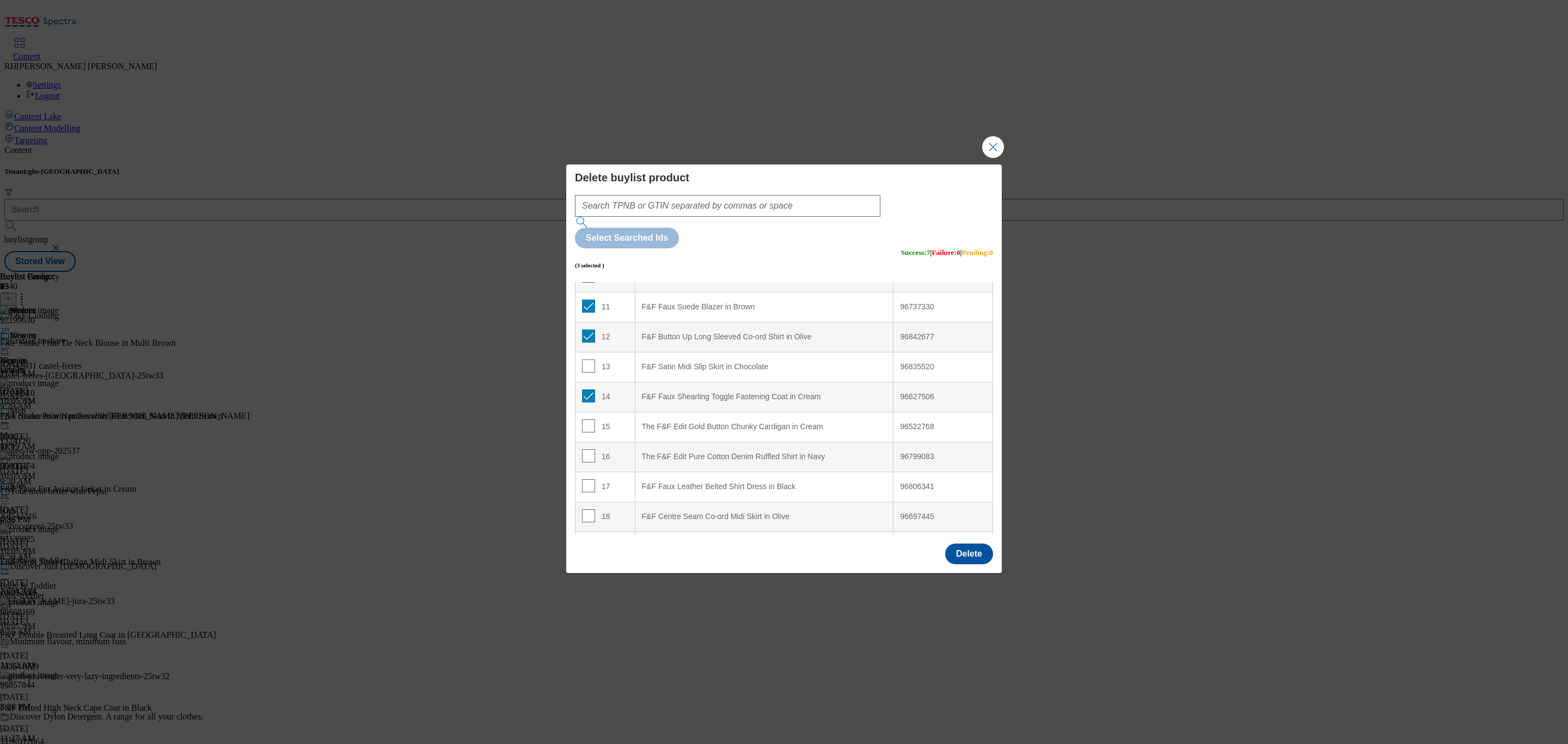
scroll to position [364, 0]
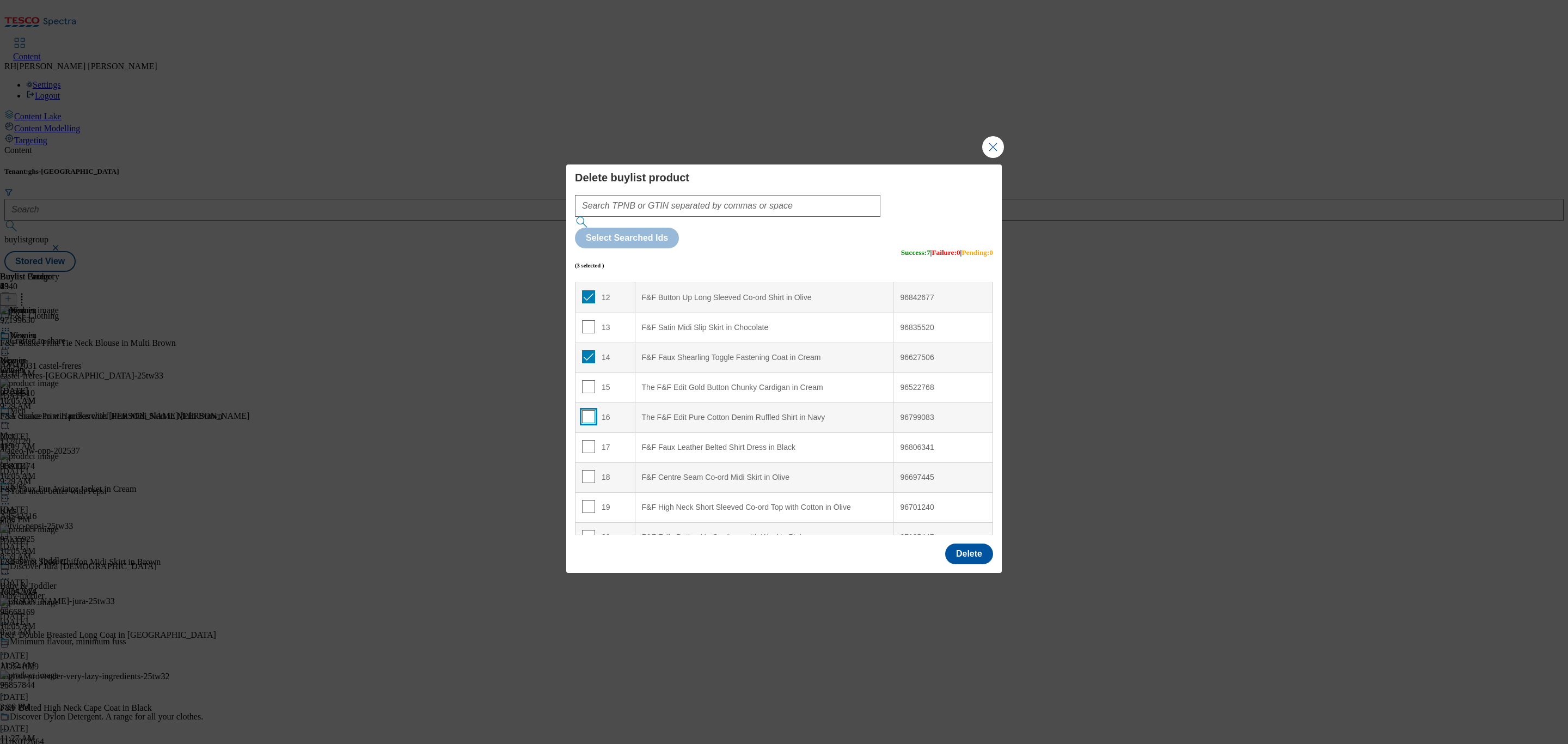
click at [588, 410] on input "Modal" at bounding box center [589, 416] width 13 height 13
checkbox input "true"
click at [587, 440] on input "Modal" at bounding box center [589, 446] width 13 height 13
checkbox input "true"
click at [962, 544] on button "Delete" at bounding box center [969, 554] width 48 height 21
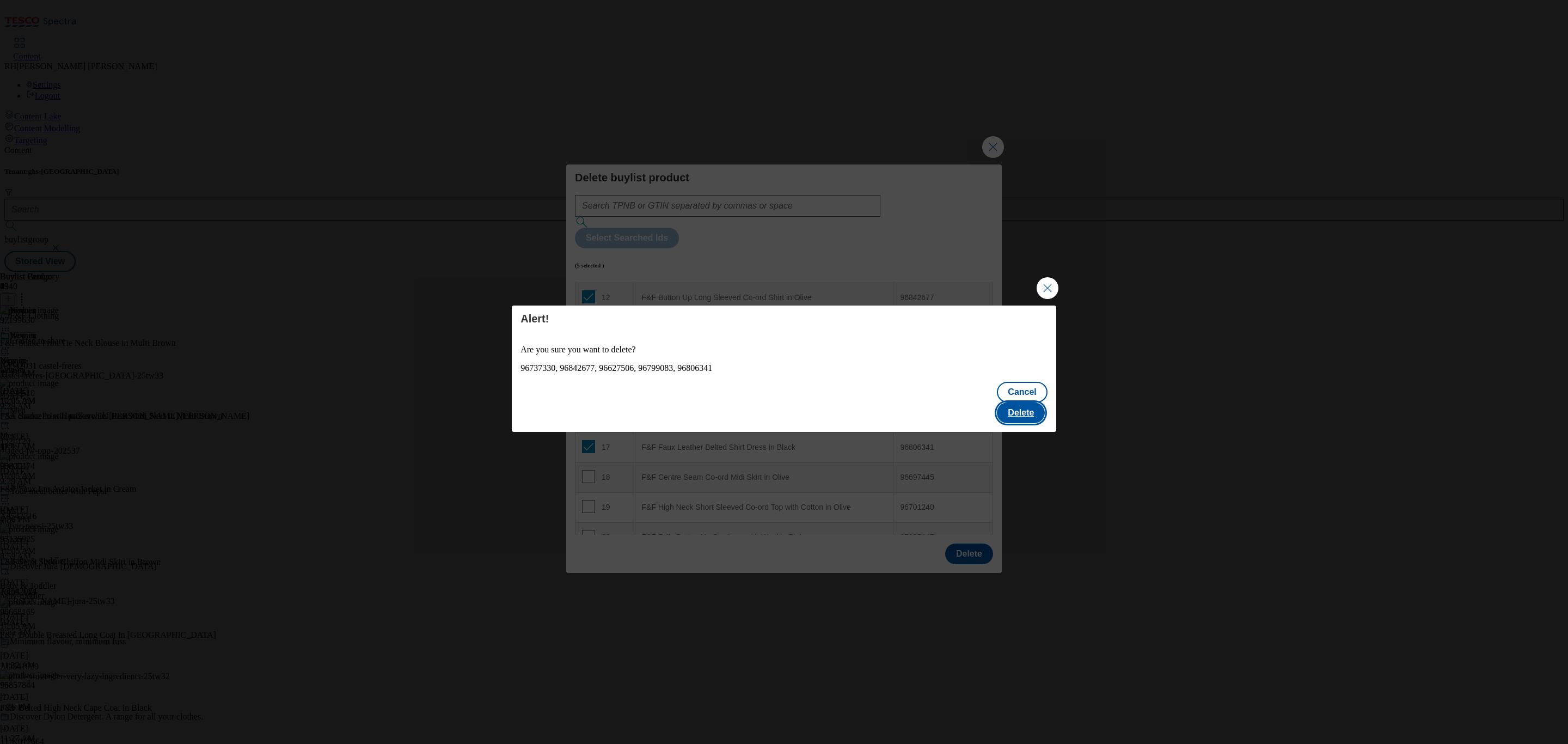
click at [1026, 405] on button "Delete" at bounding box center [1021, 412] width 48 height 21
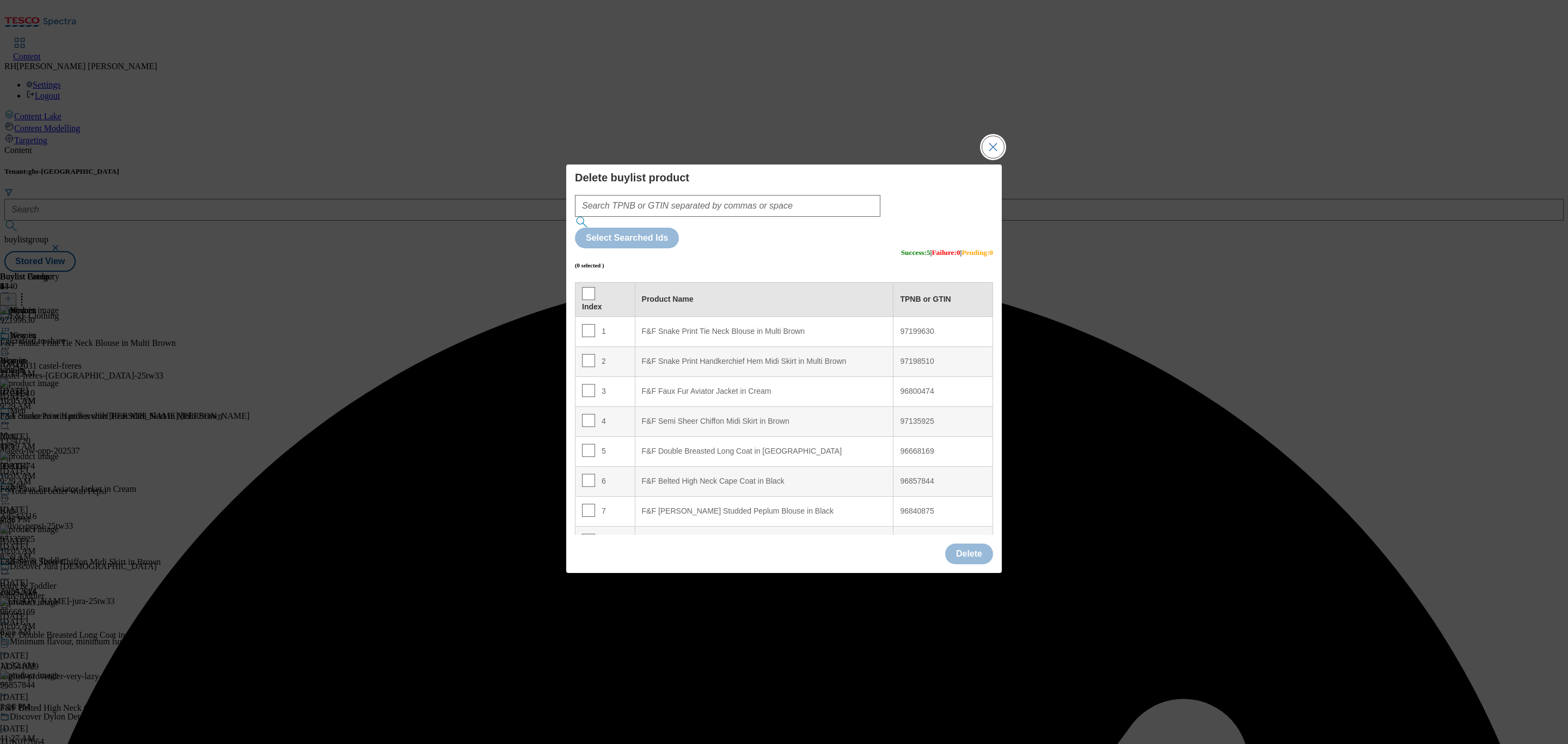
click at [991, 158] on button "Close Modal" at bounding box center [993, 147] width 22 height 22
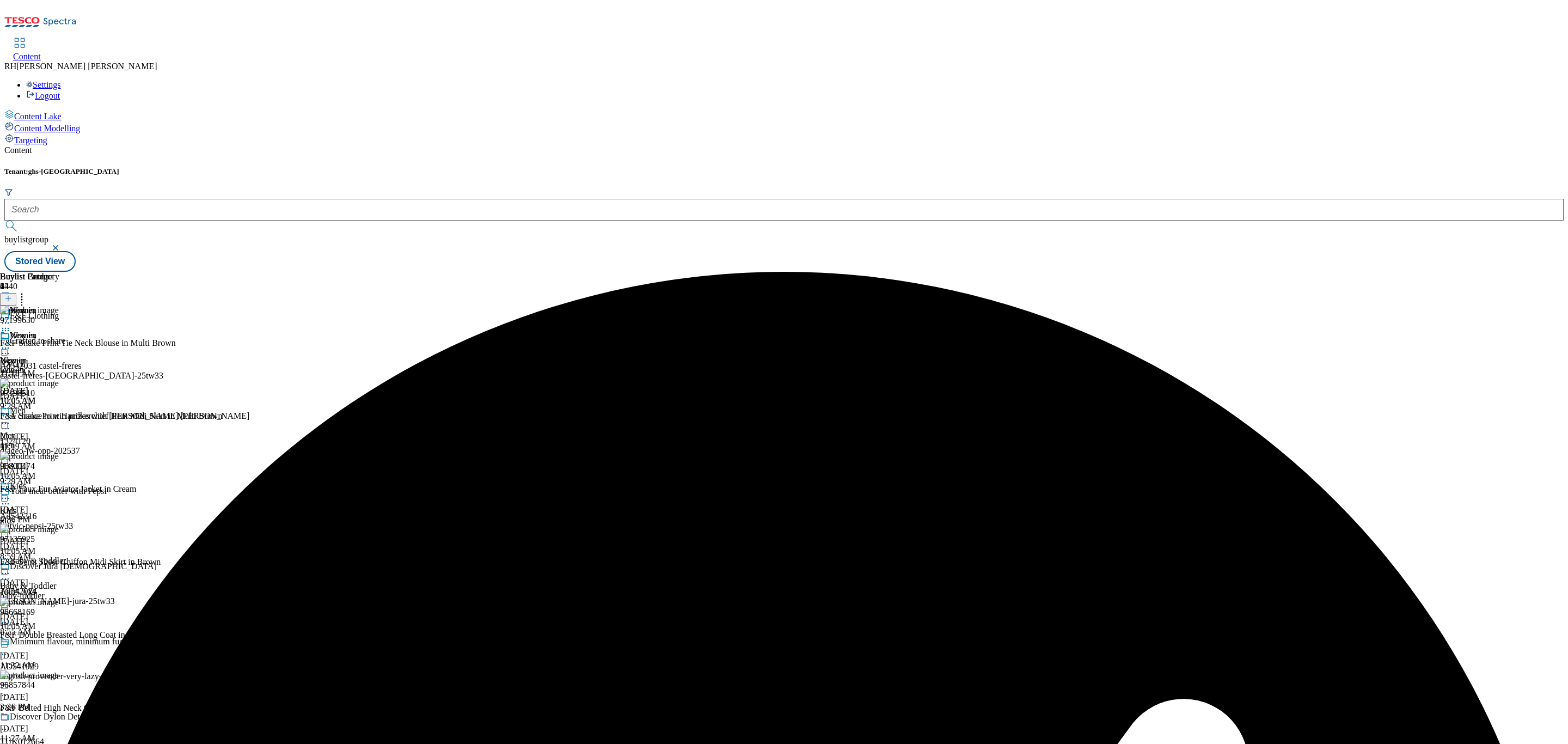
click at [11, 343] on icon at bounding box center [5, 348] width 11 height 11
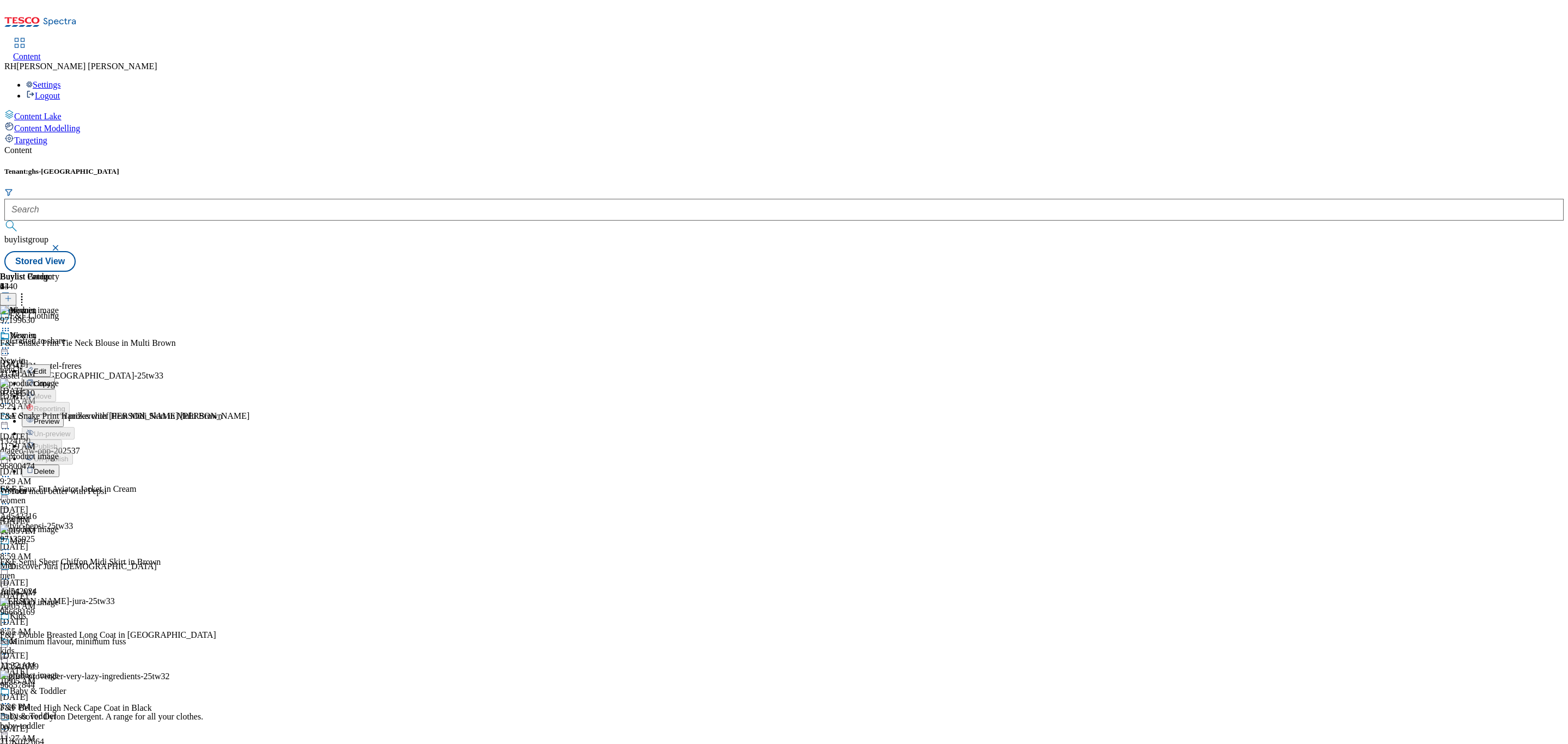
click at [51, 364] on button "Edit" at bounding box center [36, 370] width 29 height 13
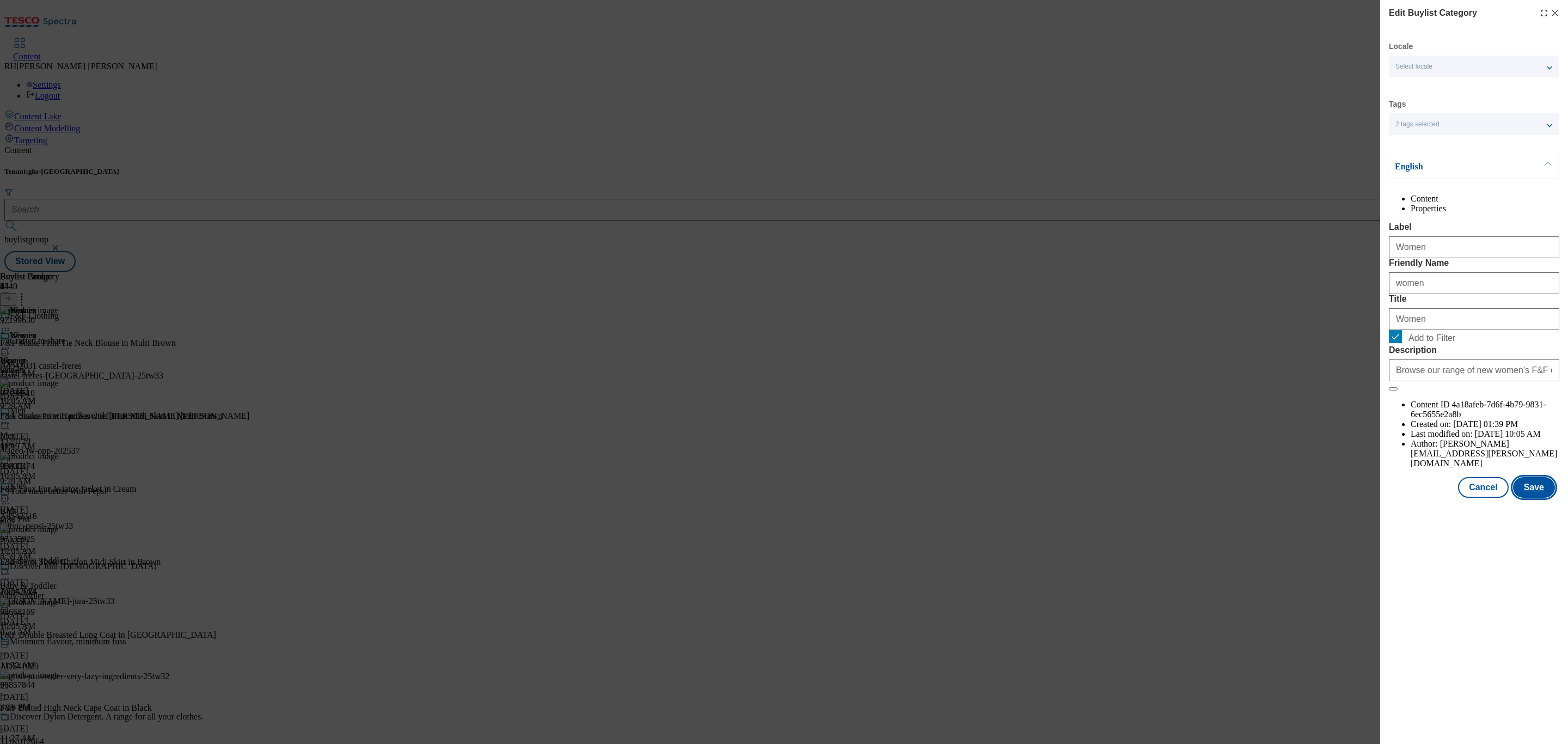
click at [1539, 498] on button "Save" at bounding box center [1534, 487] width 42 height 21
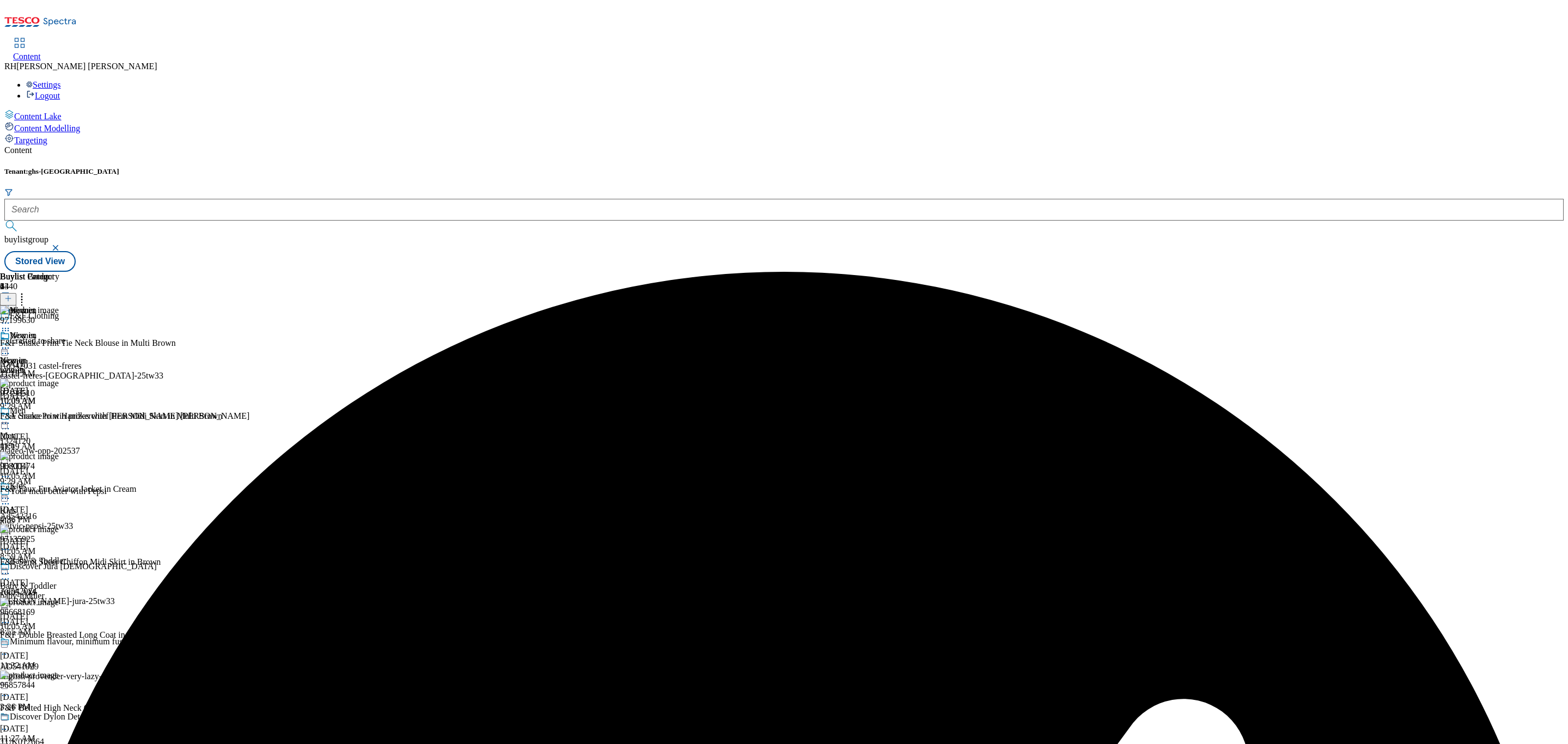
click at [11, 343] on icon at bounding box center [5, 348] width 11 height 11
click at [59, 417] on span "Preview" at bounding box center [46, 421] width 26 height 8
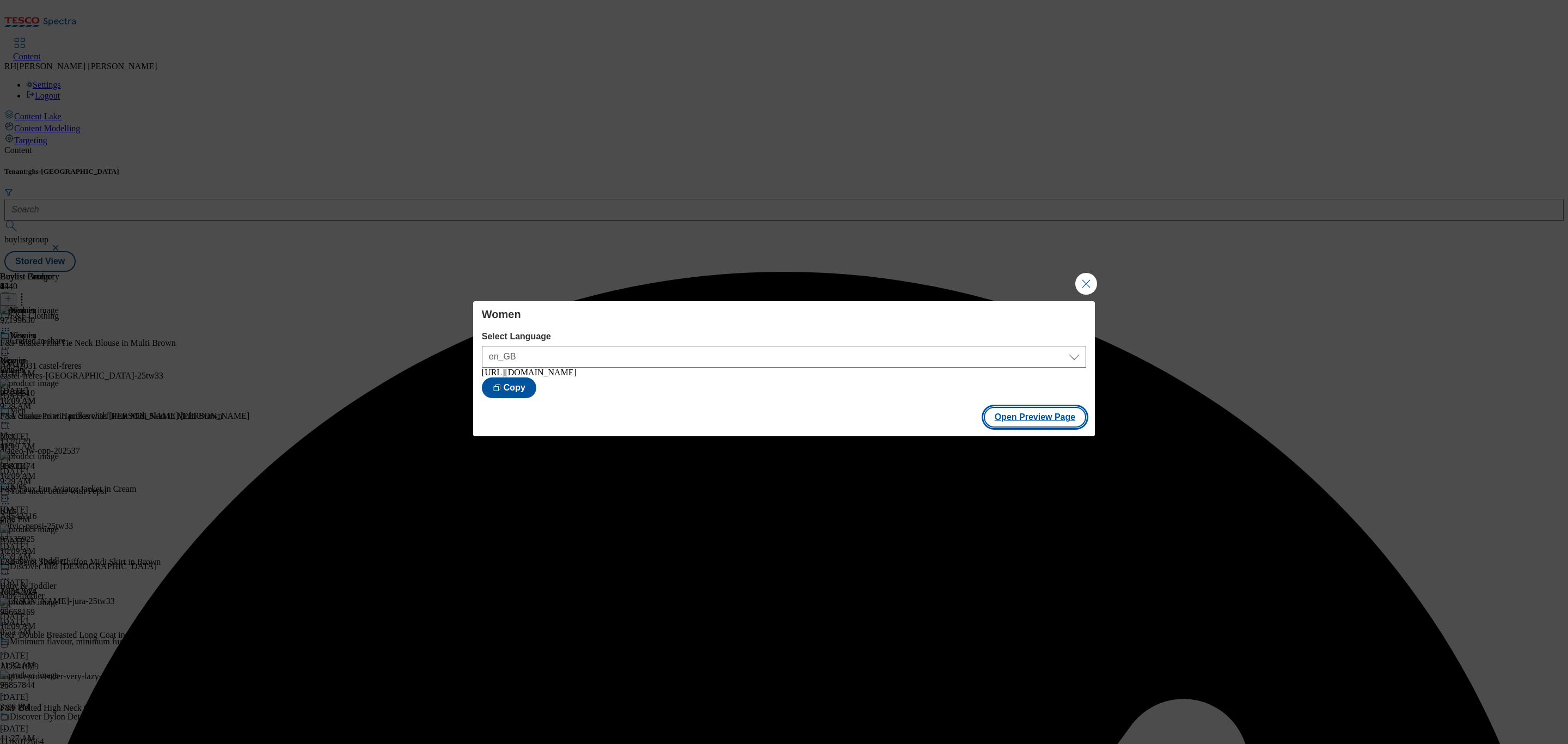
click at [1074, 420] on button "Open Preview Page" at bounding box center [1035, 417] width 103 height 21
click at [1098, 278] on div "Women Select Language en_GB en_GB https://www.tesco.com/shop/en-GB/buylists/fnf…" at bounding box center [784, 372] width 1568 height 744
click at [1090, 280] on button "Close Modal" at bounding box center [1086, 283] width 22 height 22
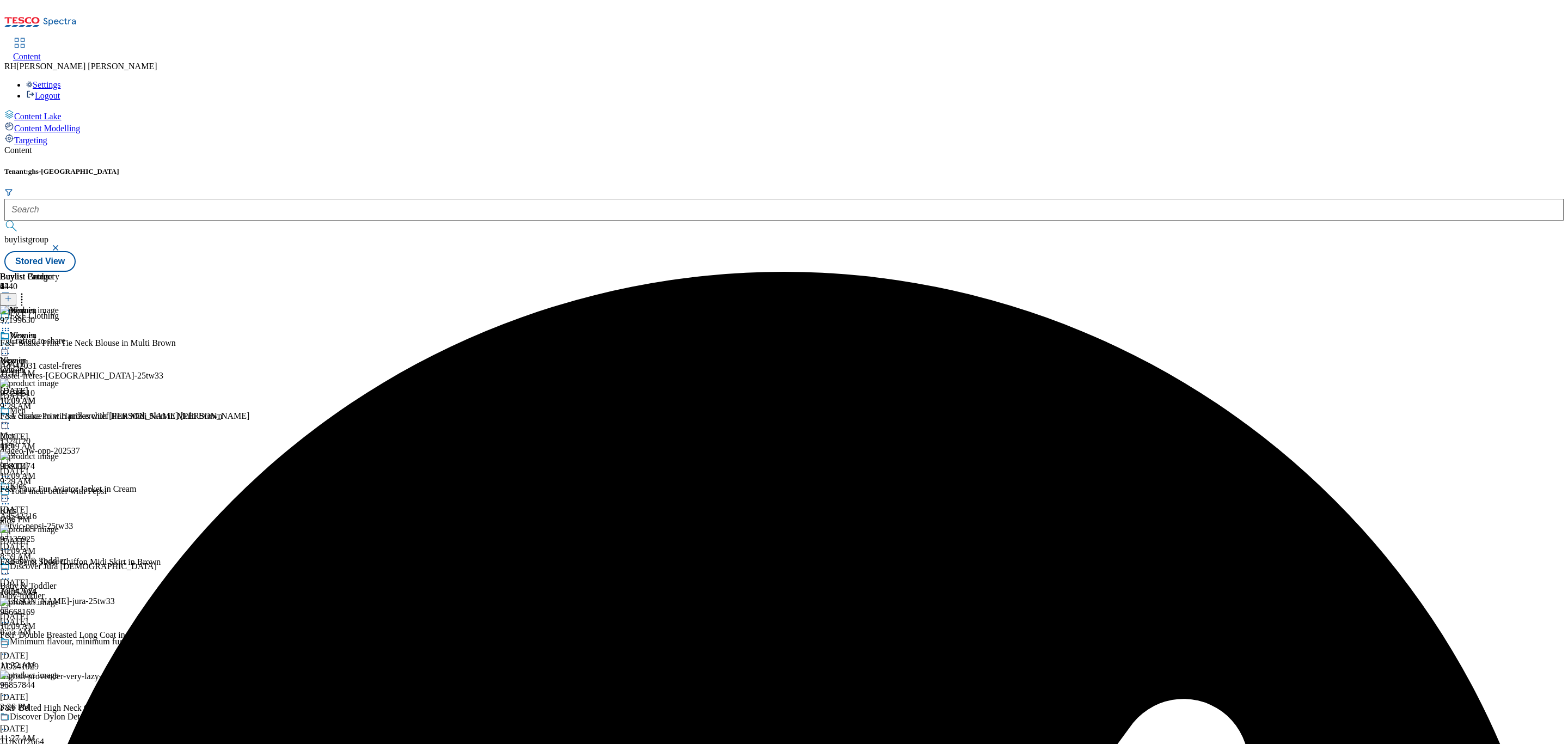
click at [11, 343] on icon at bounding box center [5, 348] width 11 height 11
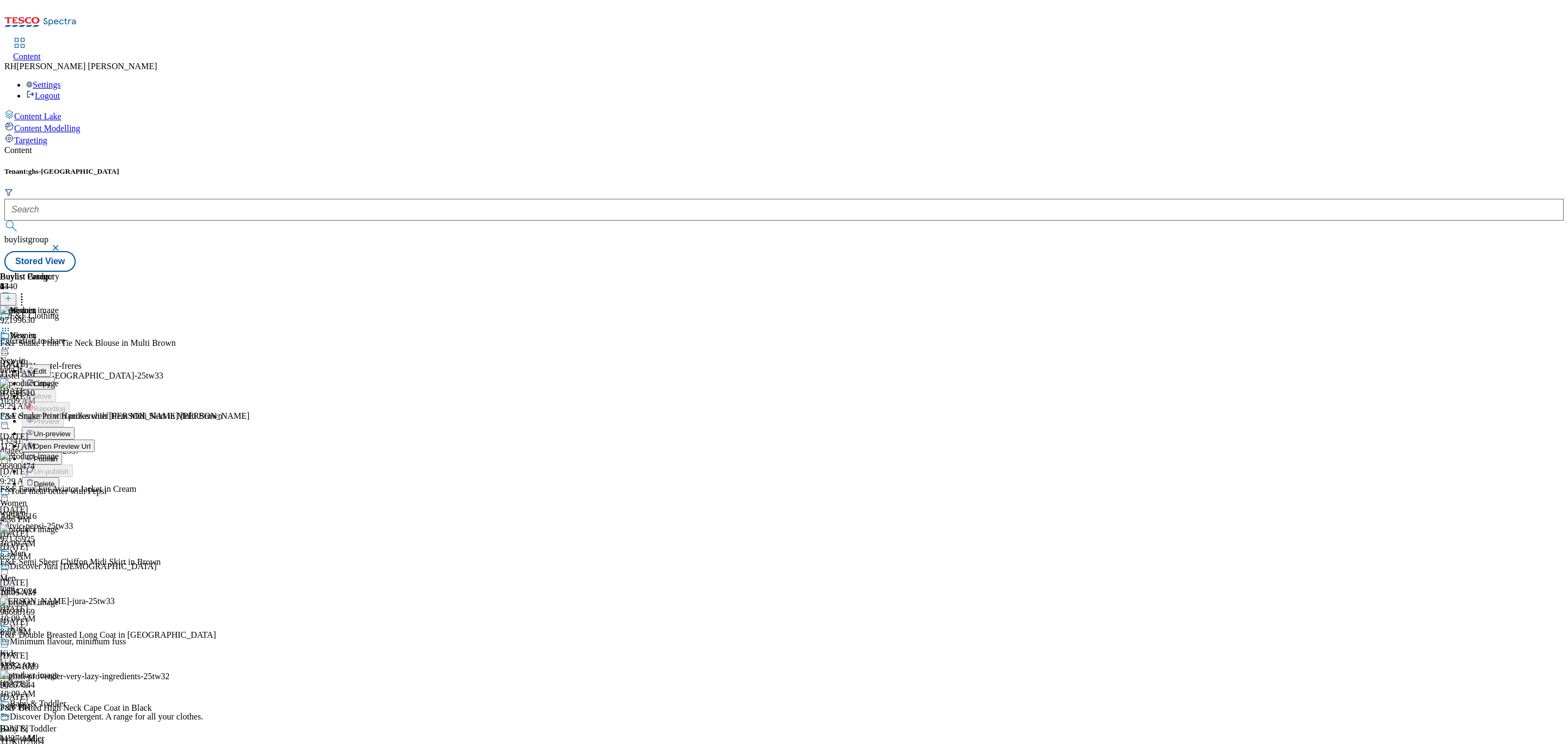
click at [58, 455] on span "Publish" at bounding box center [46, 459] width 24 height 8
